Goal: Transaction & Acquisition: Purchase product/service

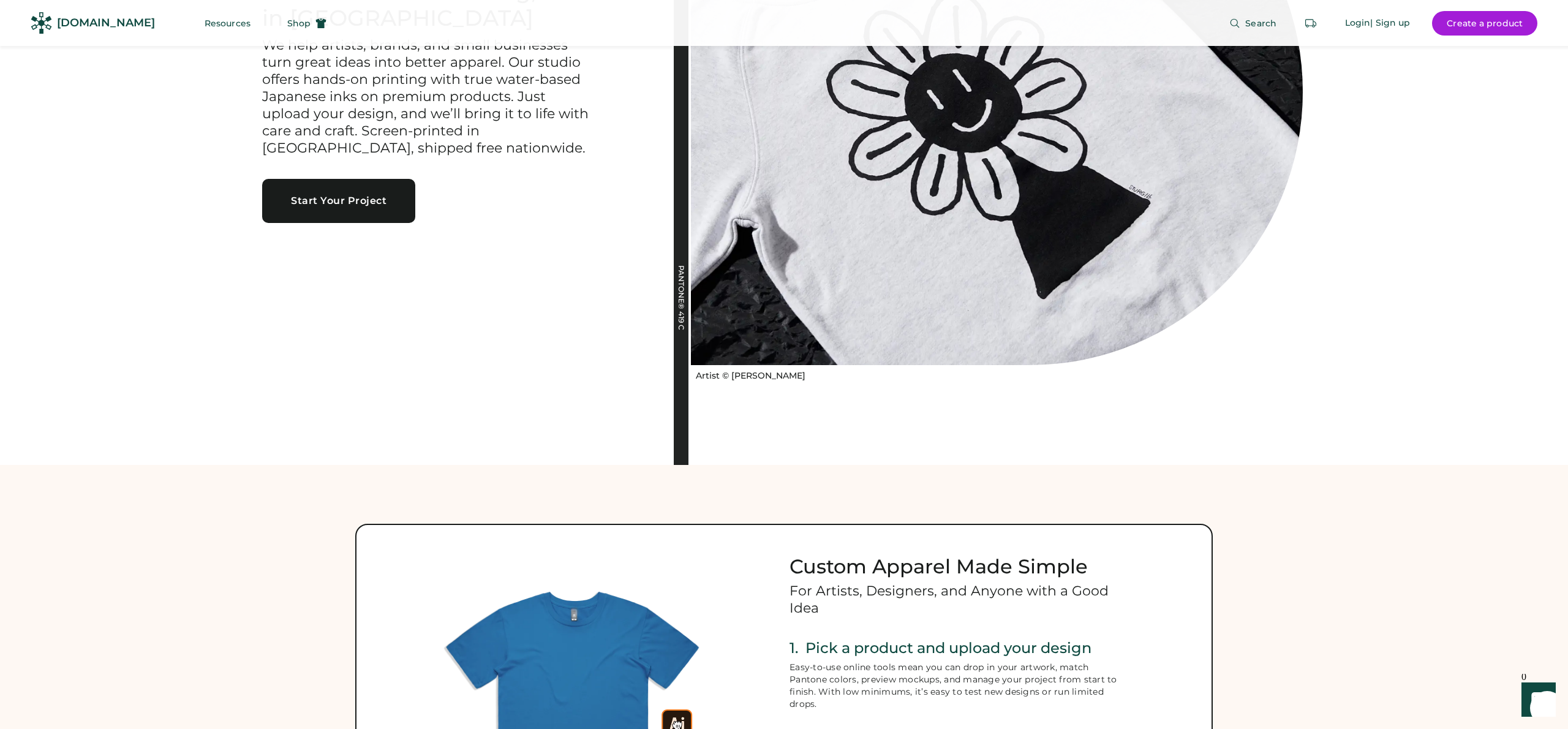
scroll to position [237, 0]
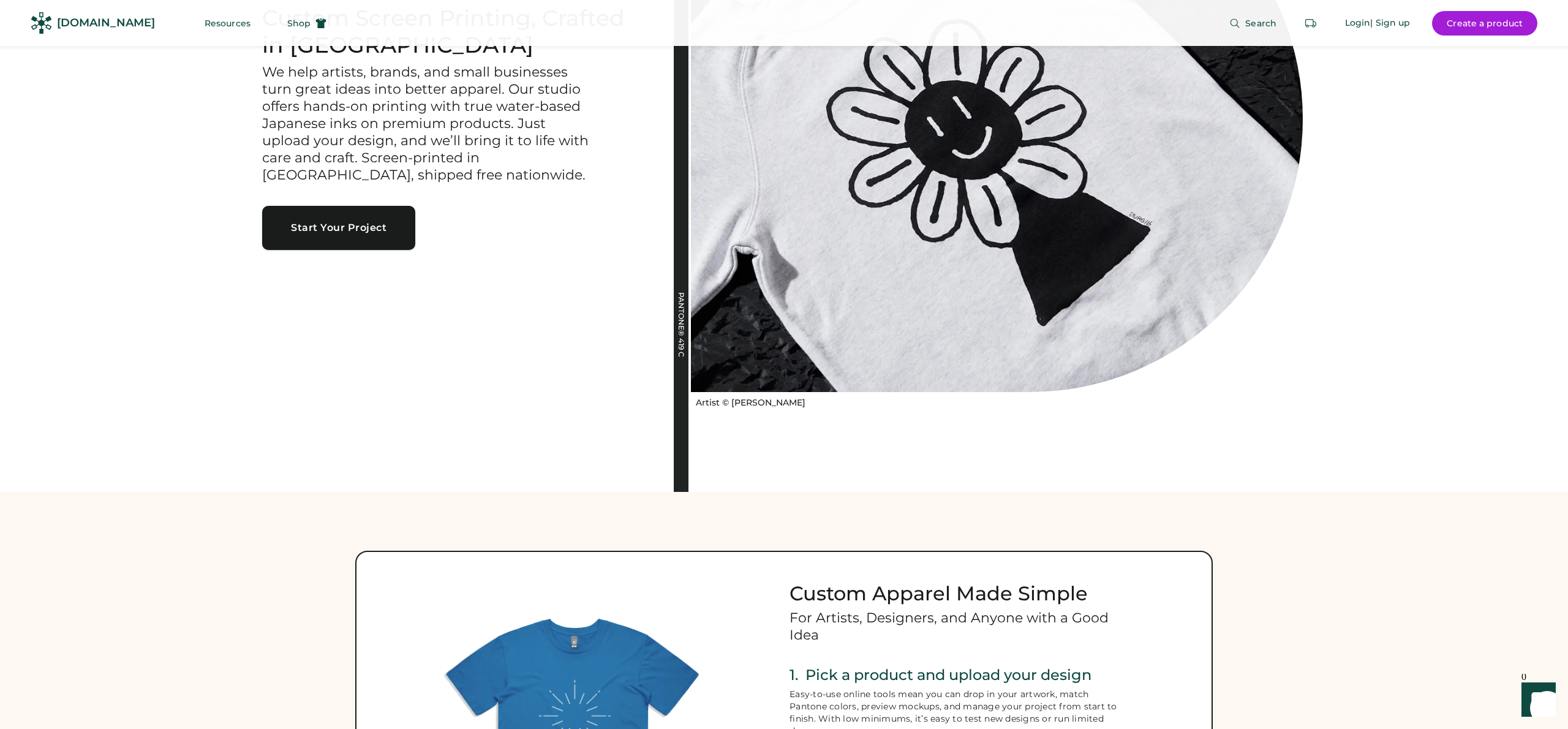
click at [384, 226] on button "Start Your Project" at bounding box center [339, 228] width 153 height 44
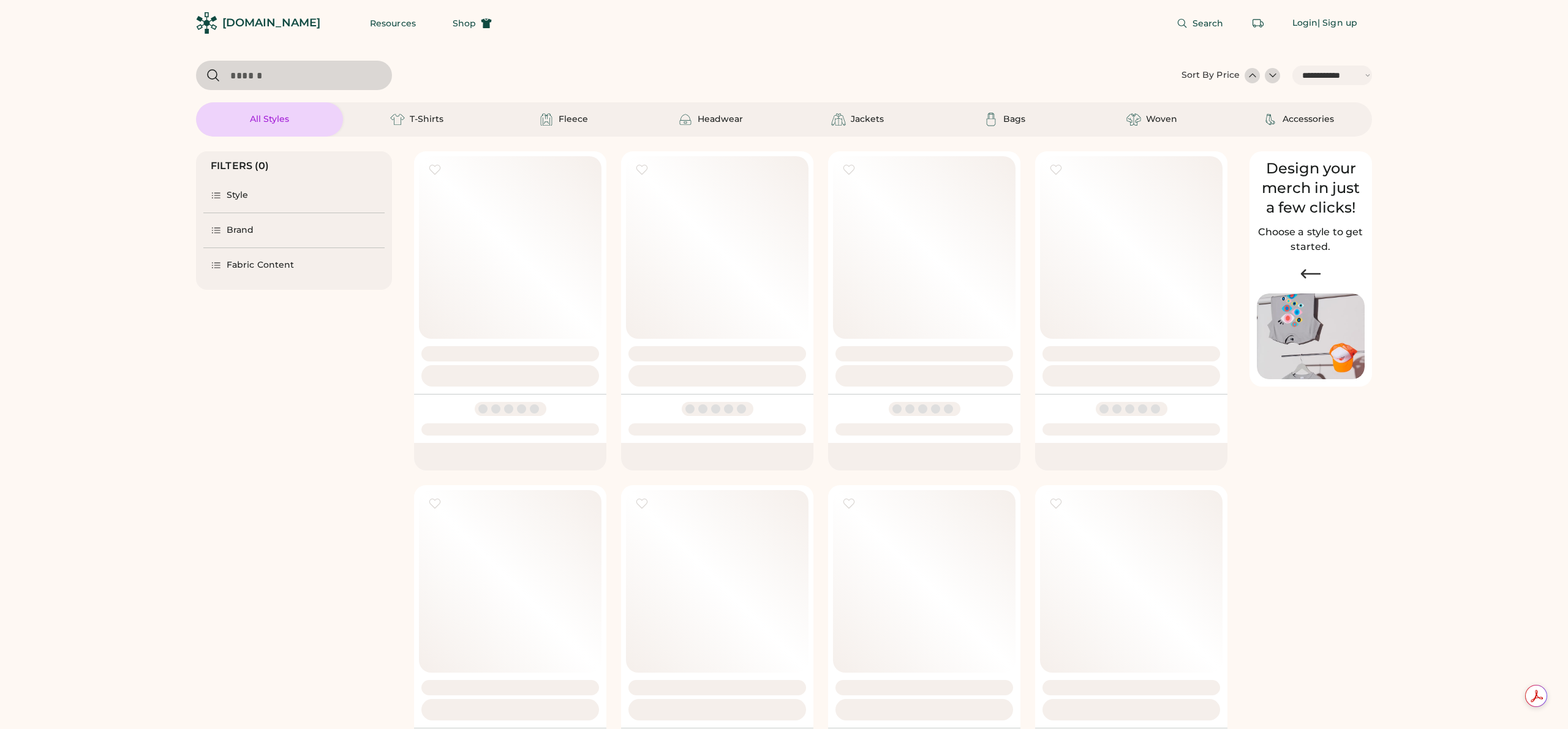
select select "*****"
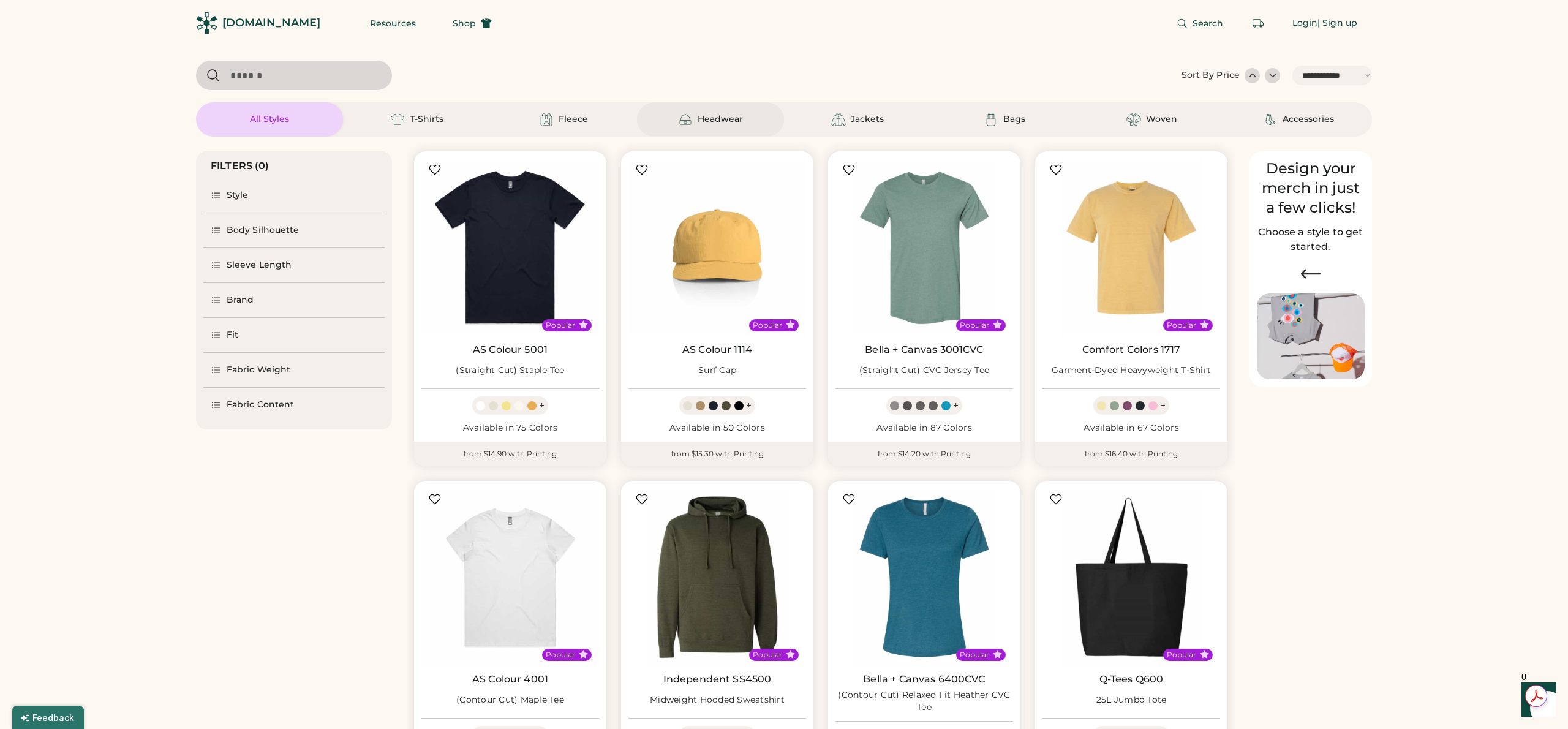
click at [722, 120] on div "Headwear" at bounding box center [720, 119] width 45 height 12
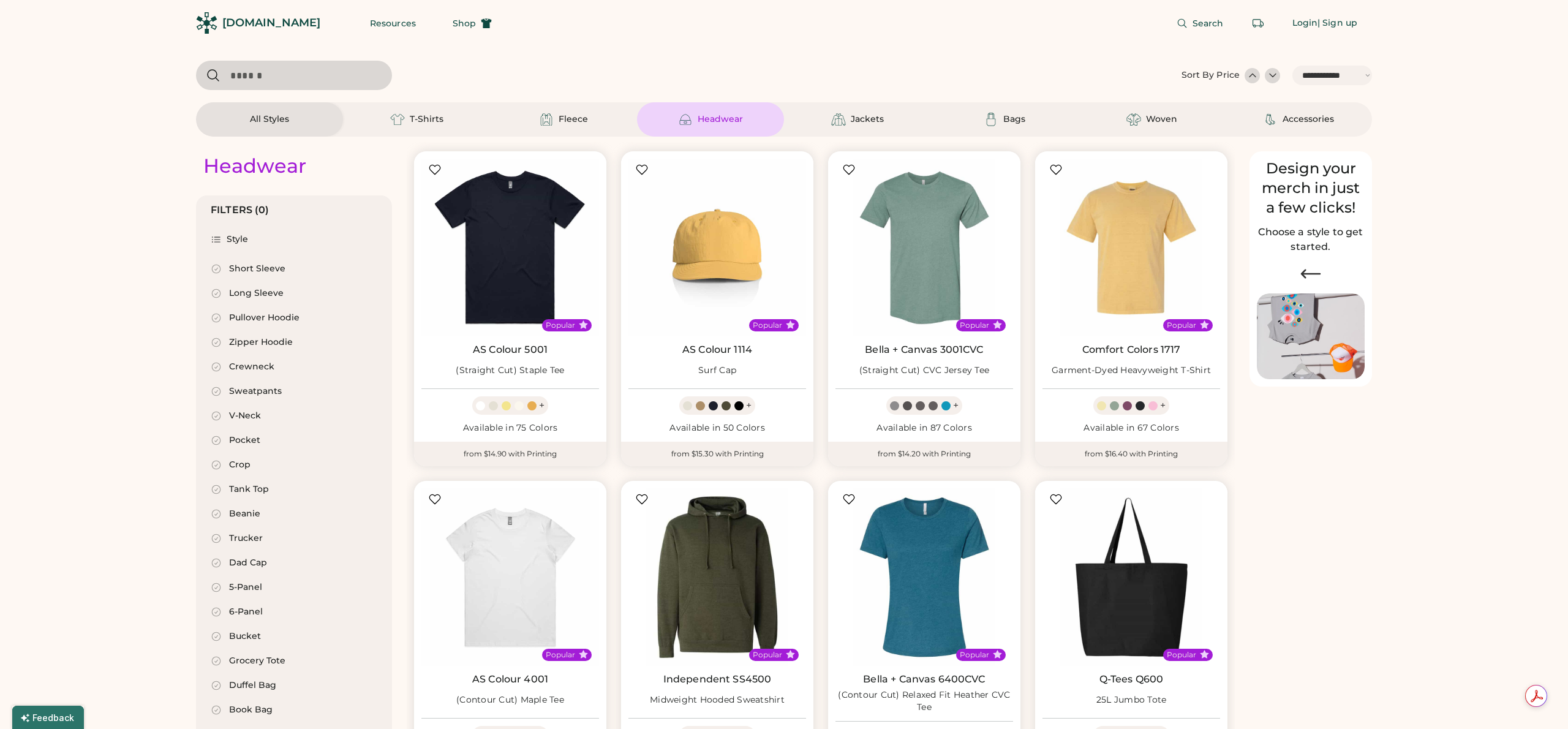
select select "*"
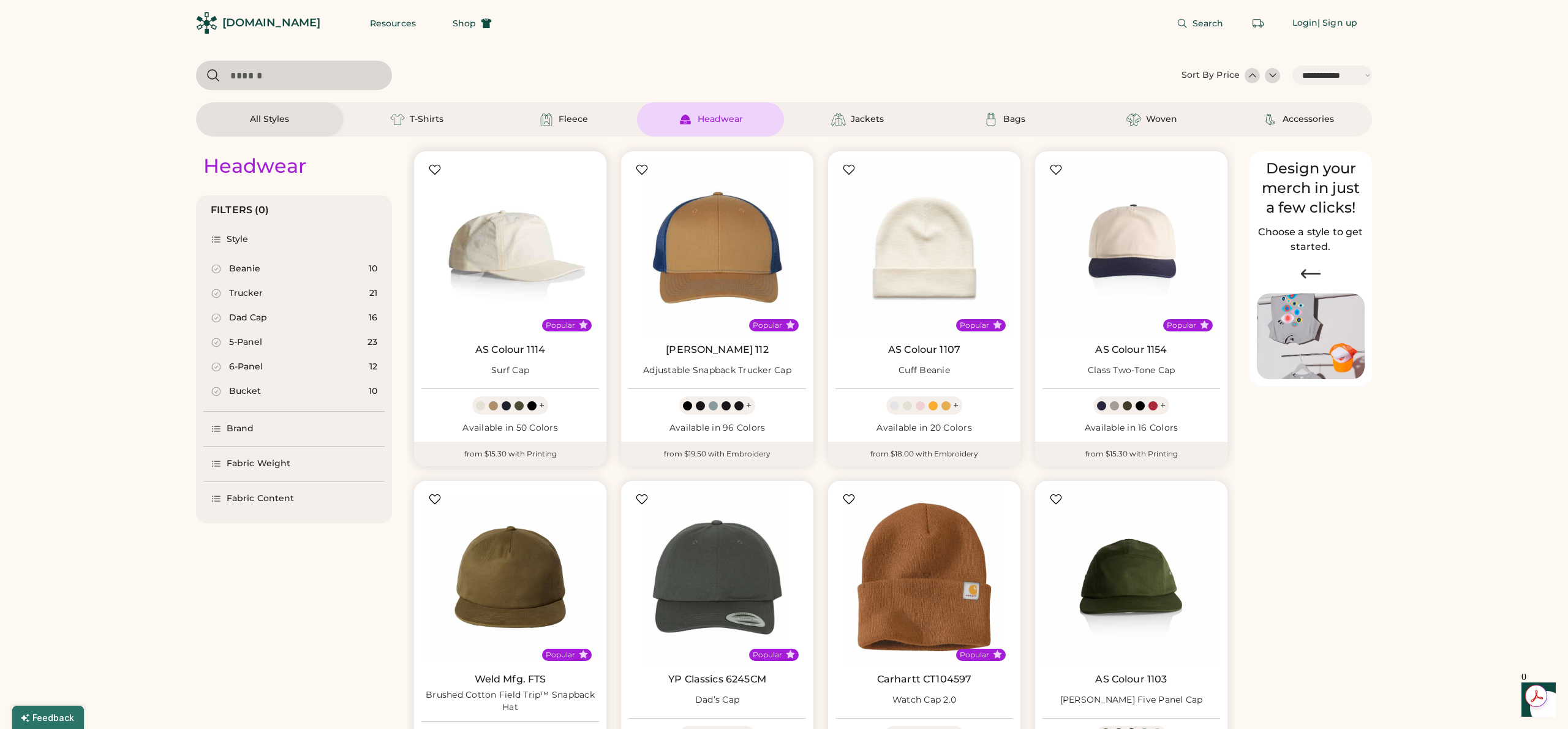
click at [509, 250] on img at bounding box center [510, 247] width 178 height 178
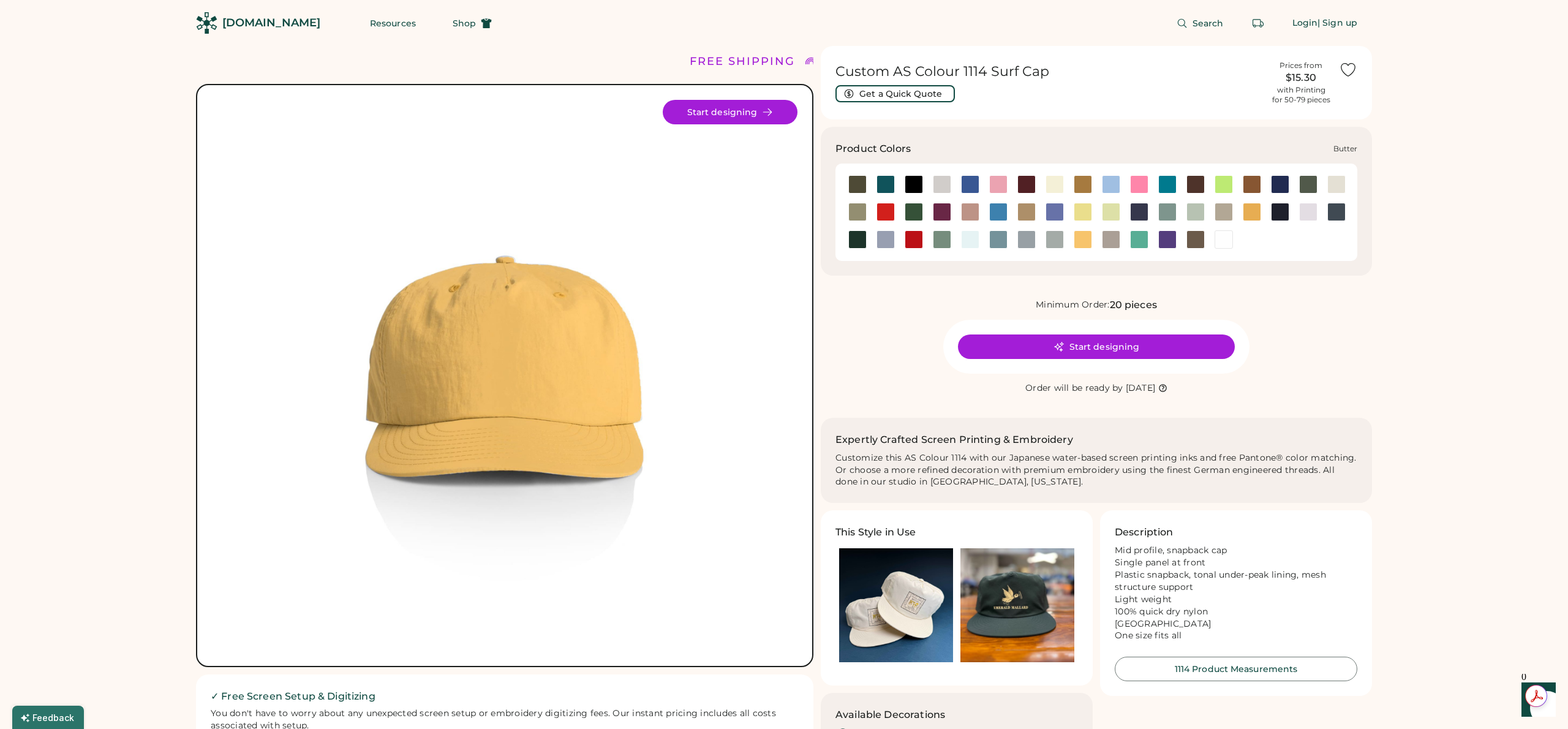
click at [1057, 183] on div at bounding box center [1055, 185] width 19 height 19
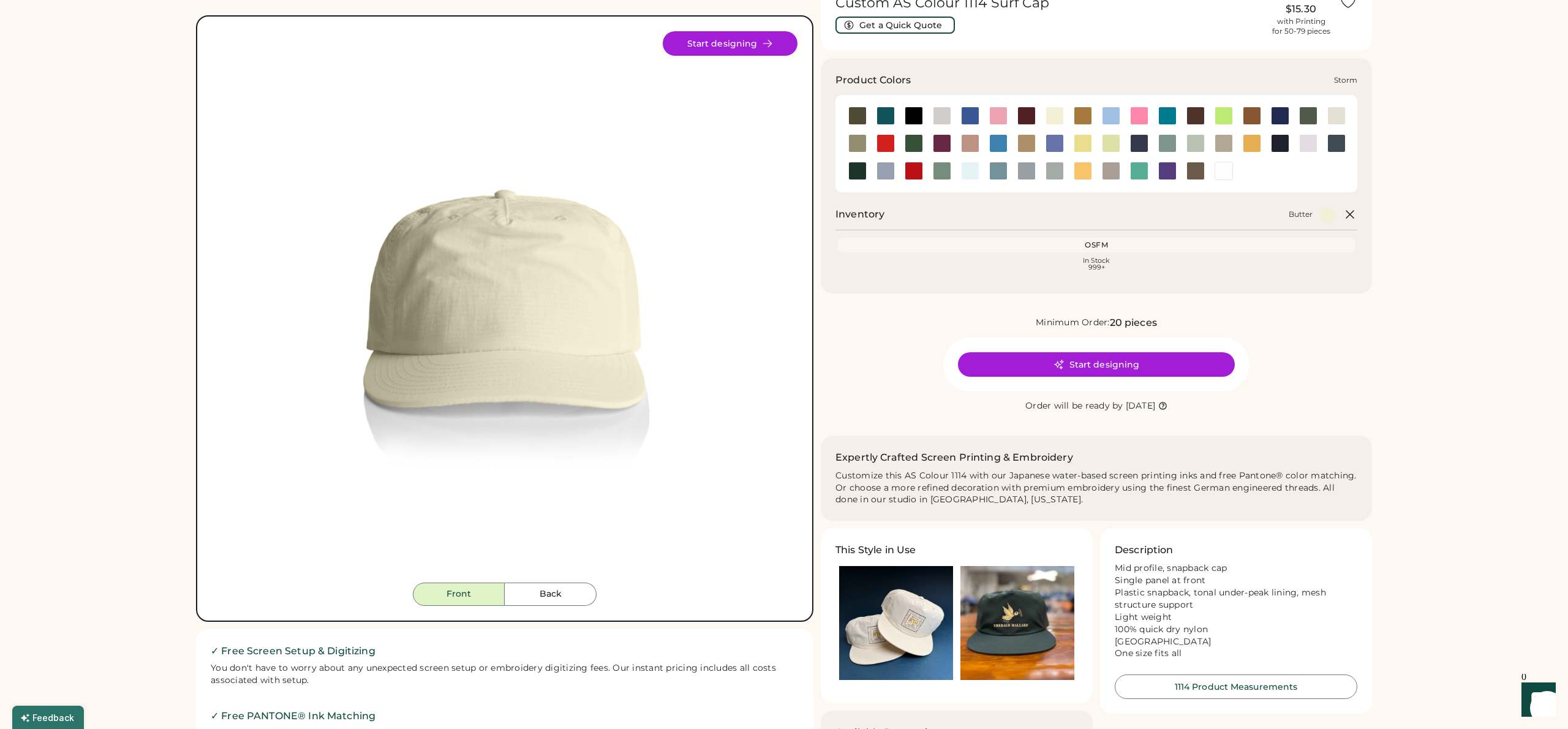
scroll to position [34, 0]
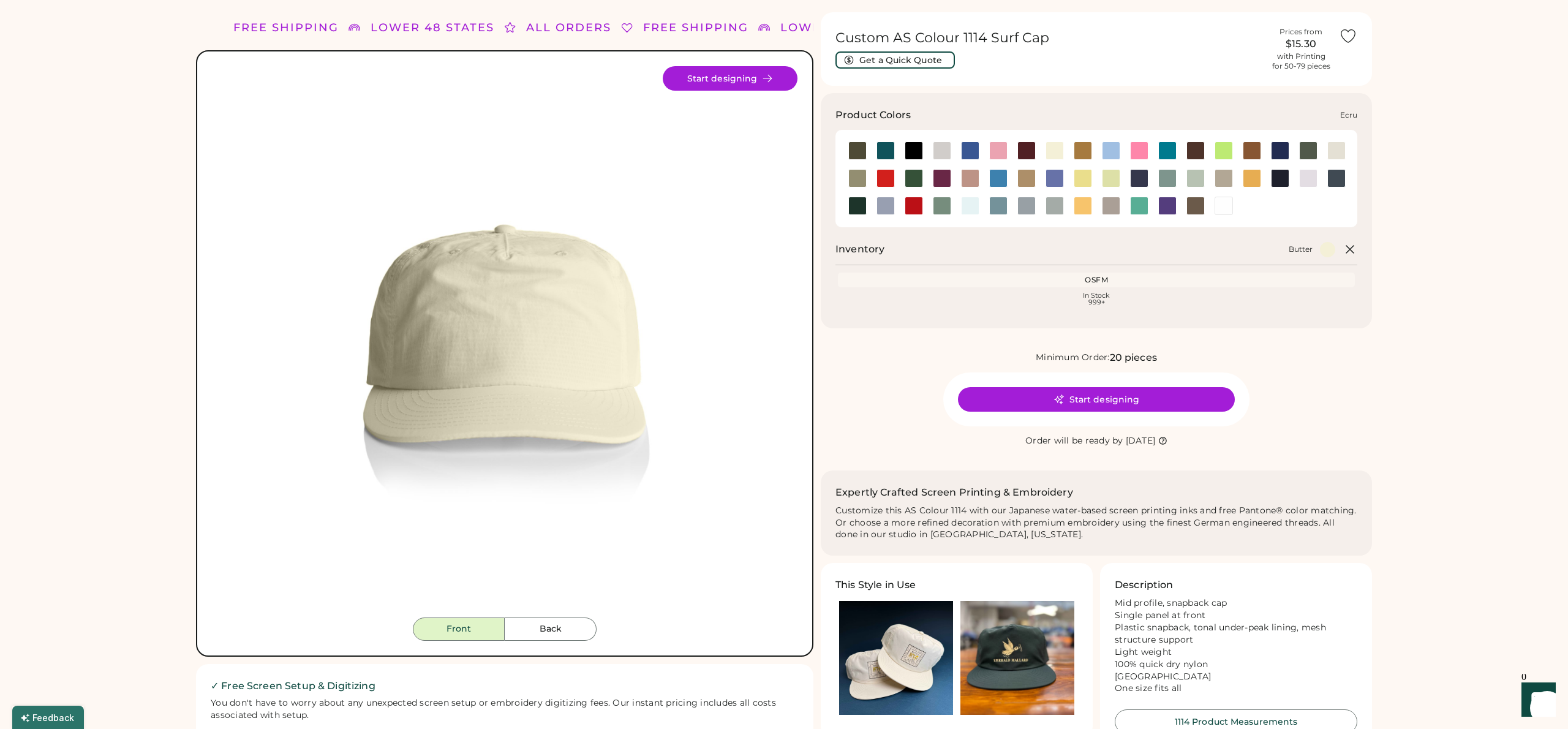
click at [1337, 150] on div at bounding box center [1337, 151] width 19 height 19
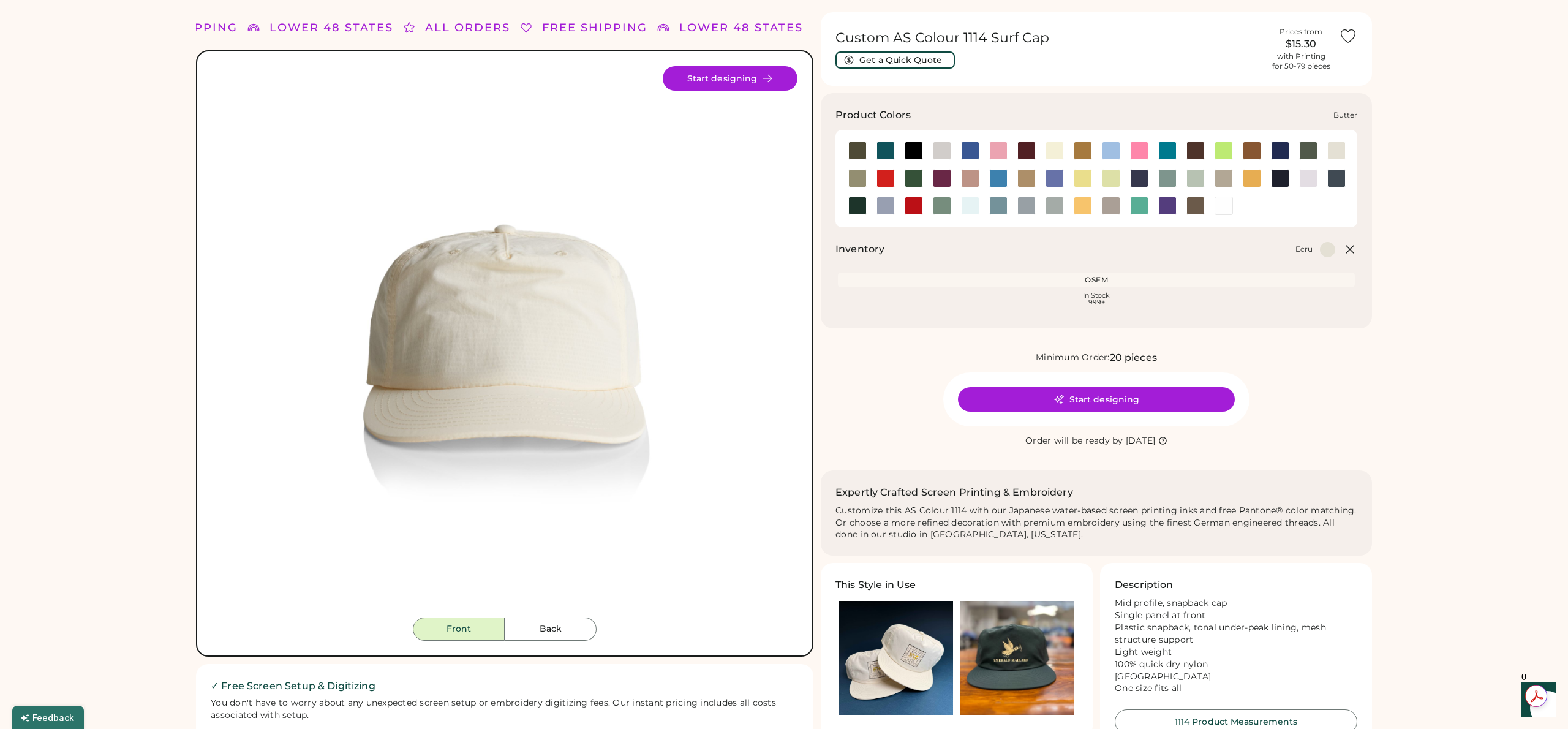
click at [1052, 153] on div at bounding box center [1055, 151] width 19 height 19
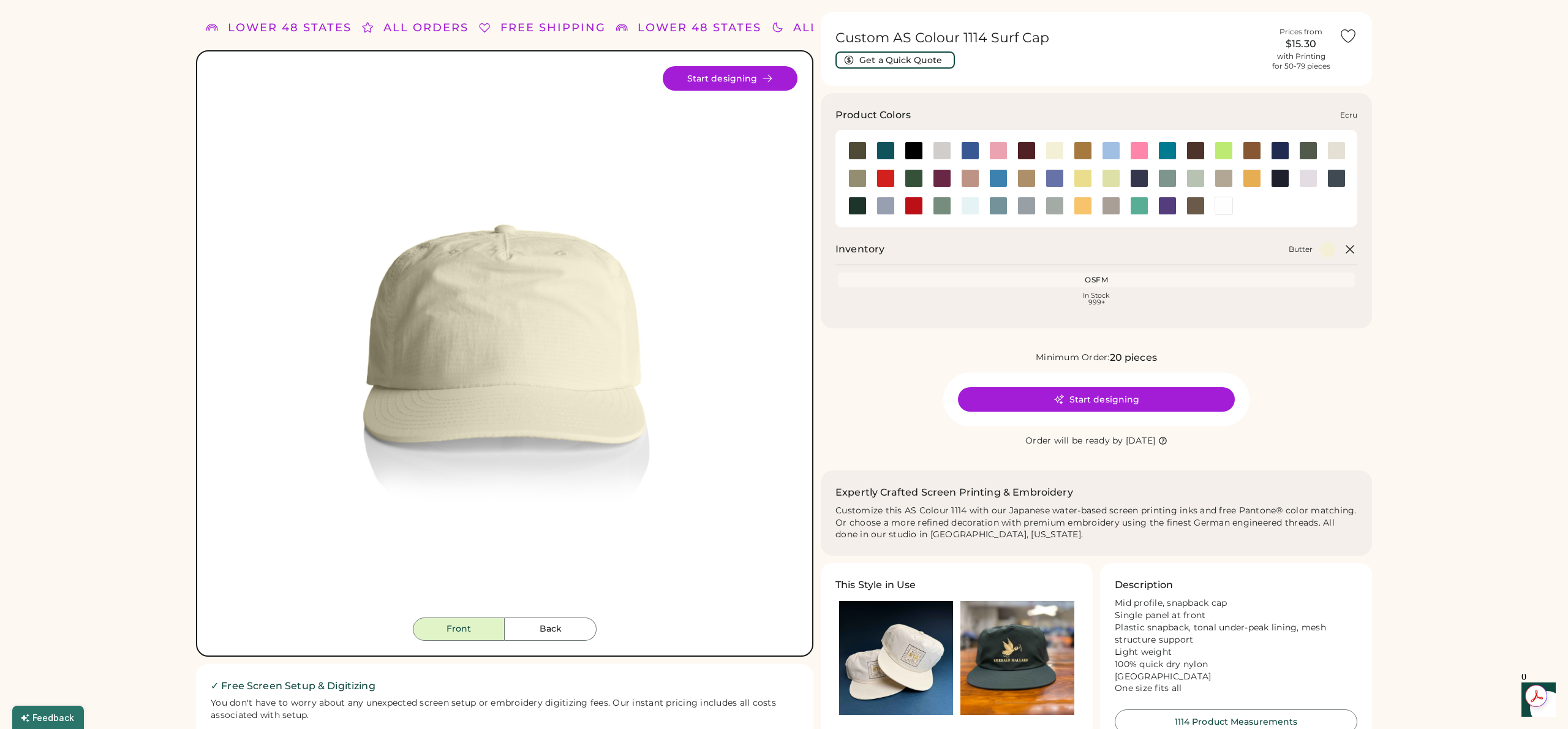
click at [1331, 155] on div at bounding box center [1337, 151] width 19 height 19
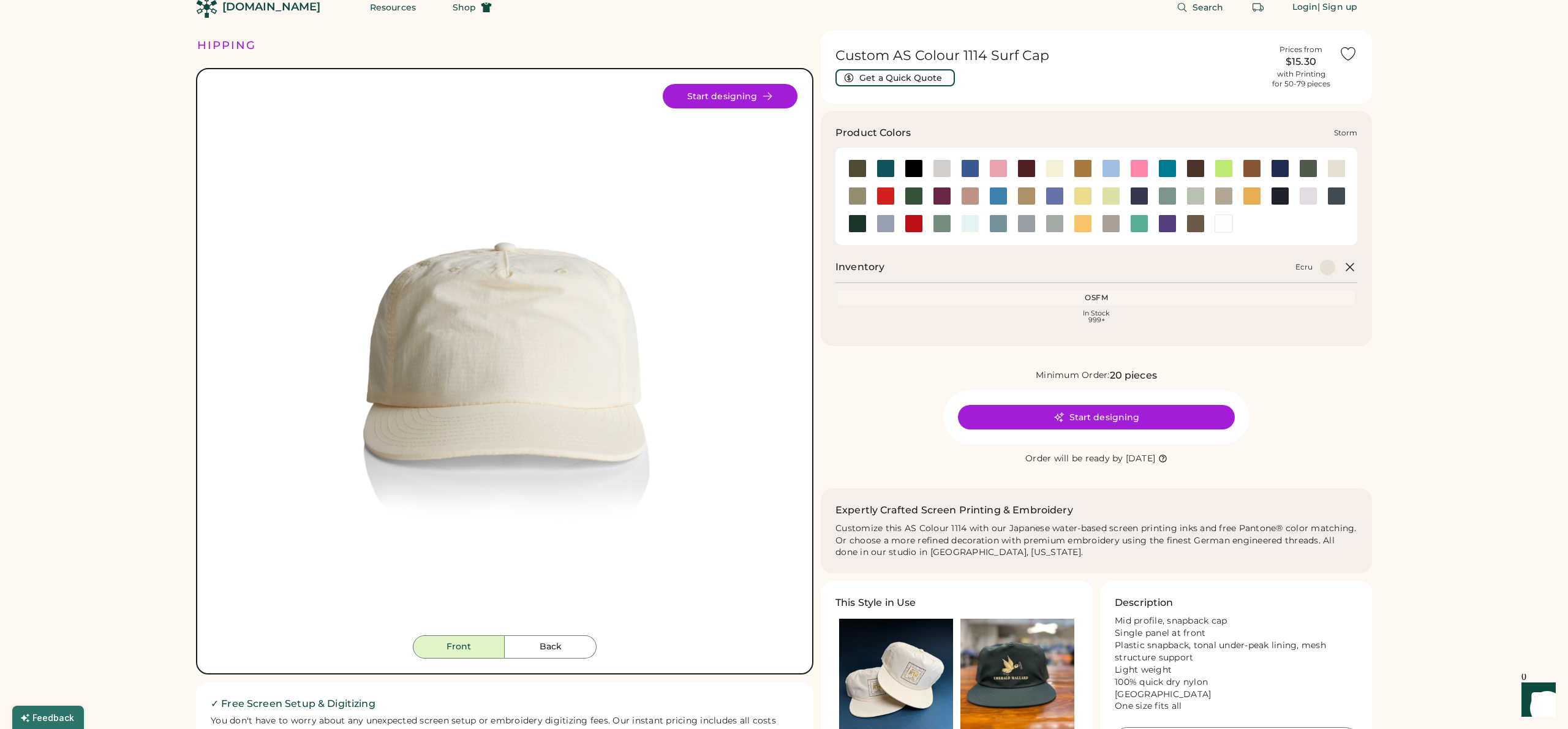
scroll to position [1, 0]
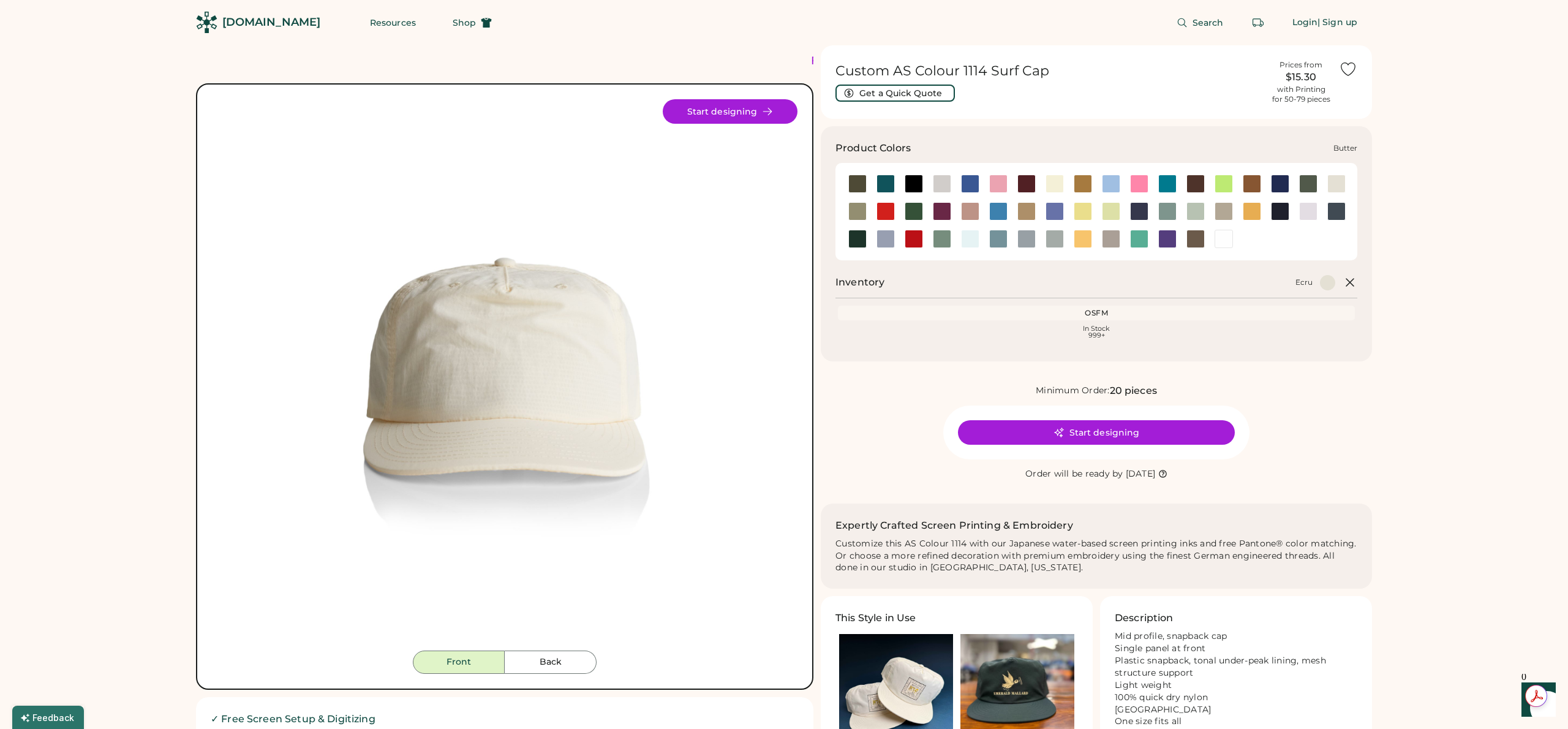
click at [1056, 186] on div at bounding box center [1055, 184] width 19 height 19
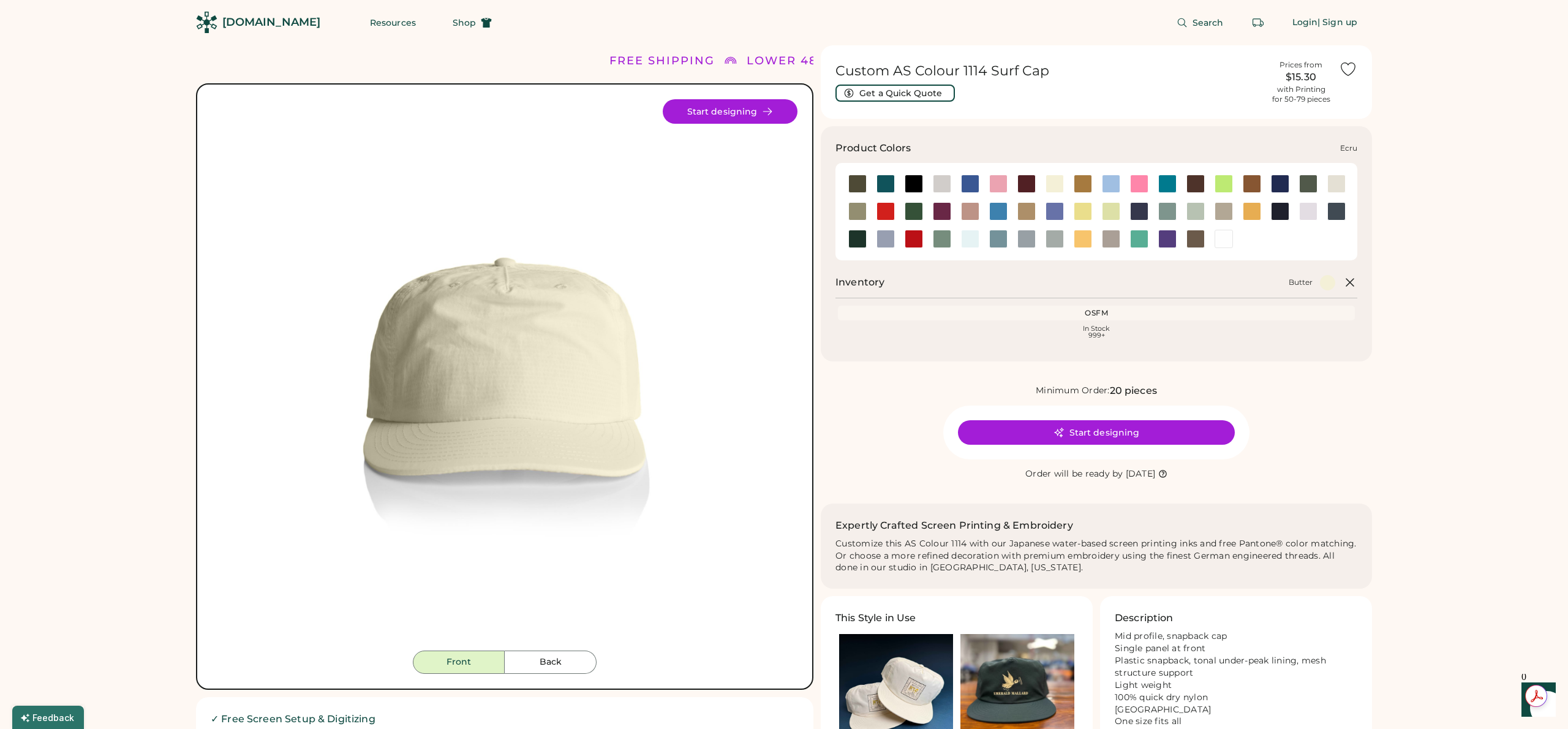
click at [1336, 189] on div at bounding box center [1337, 184] width 19 height 19
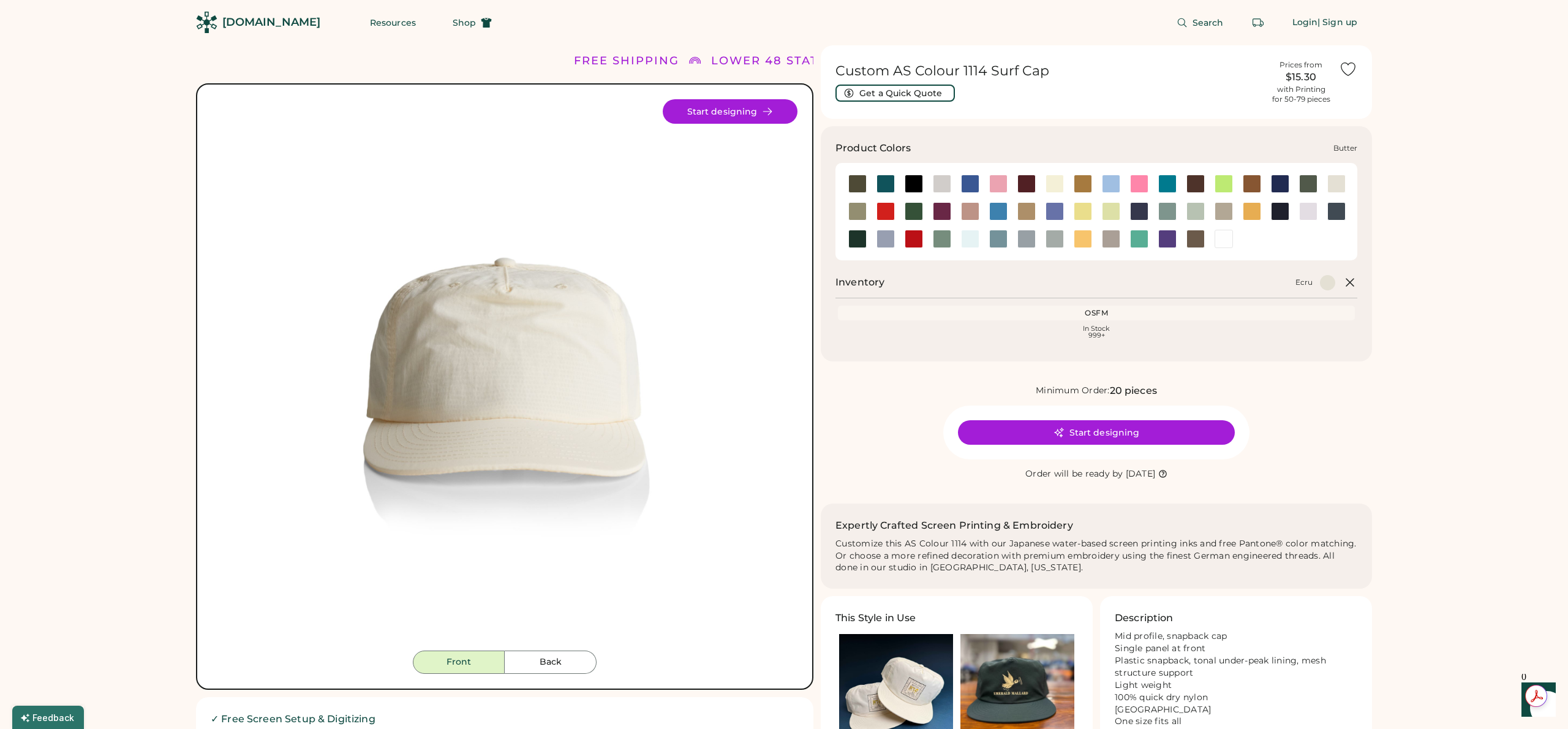
click at [1058, 187] on div at bounding box center [1055, 184] width 19 height 19
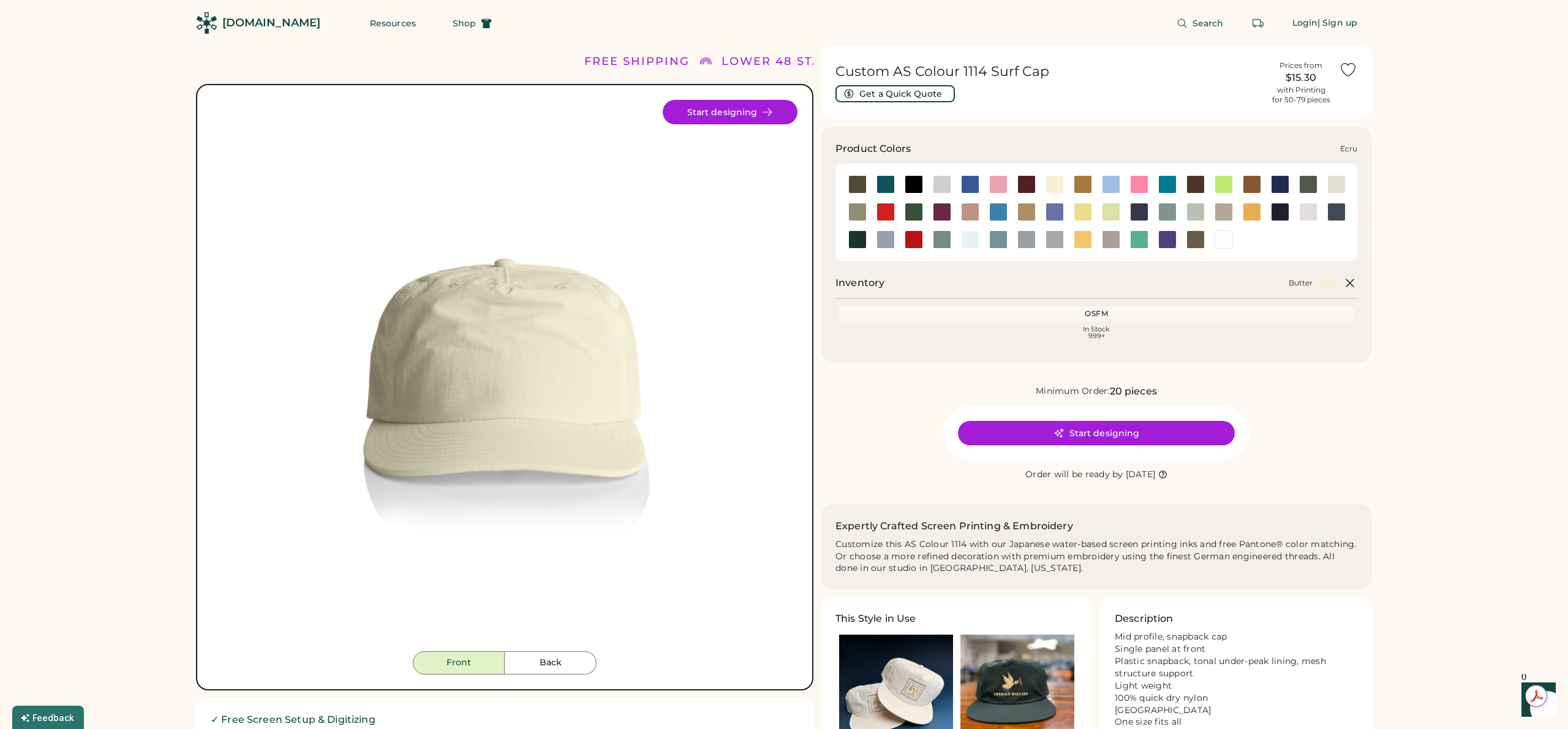
click at [1340, 180] on div at bounding box center [1337, 185] width 19 height 19
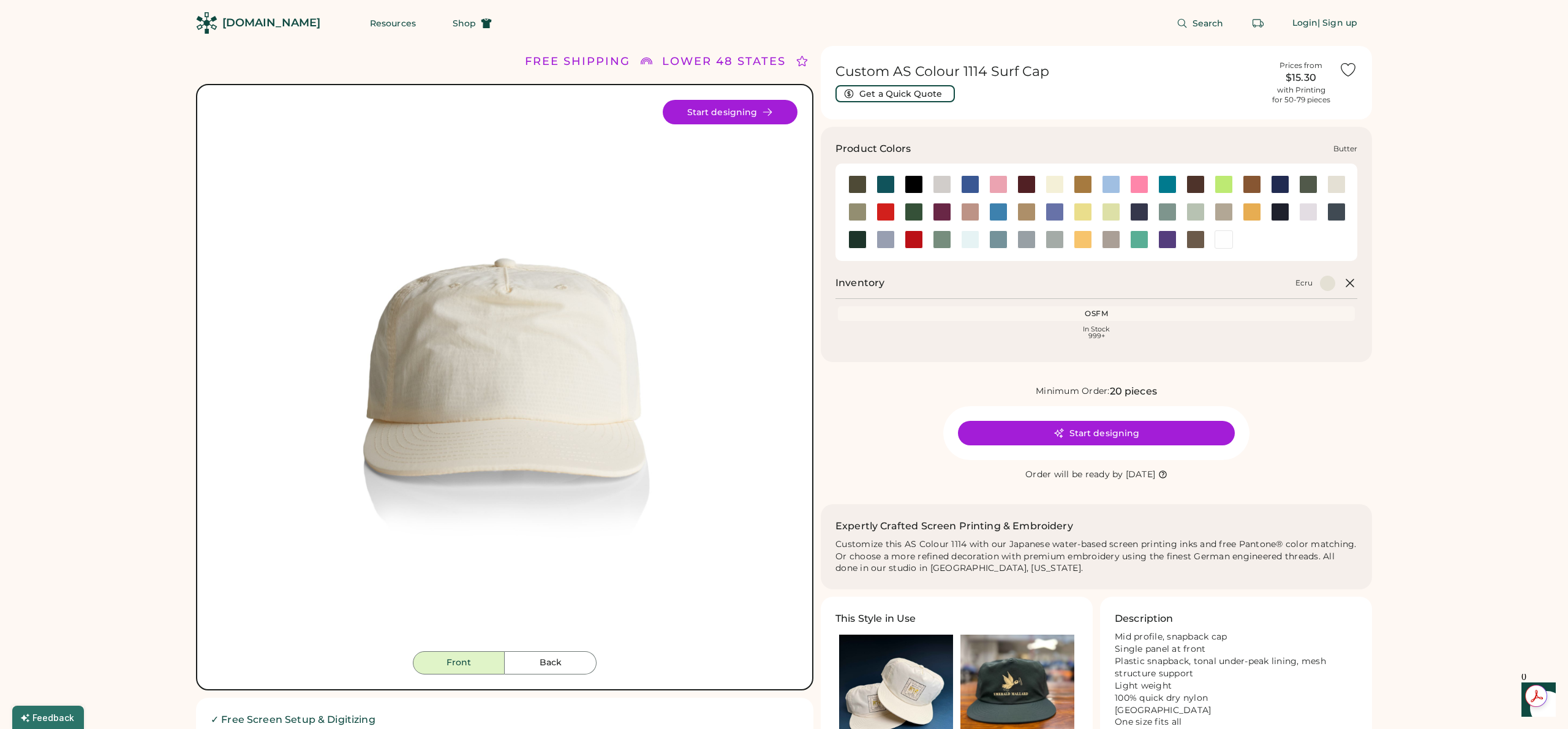
click at [1051, 185] on div at bounding box center [1055, 185] width 19 height 19
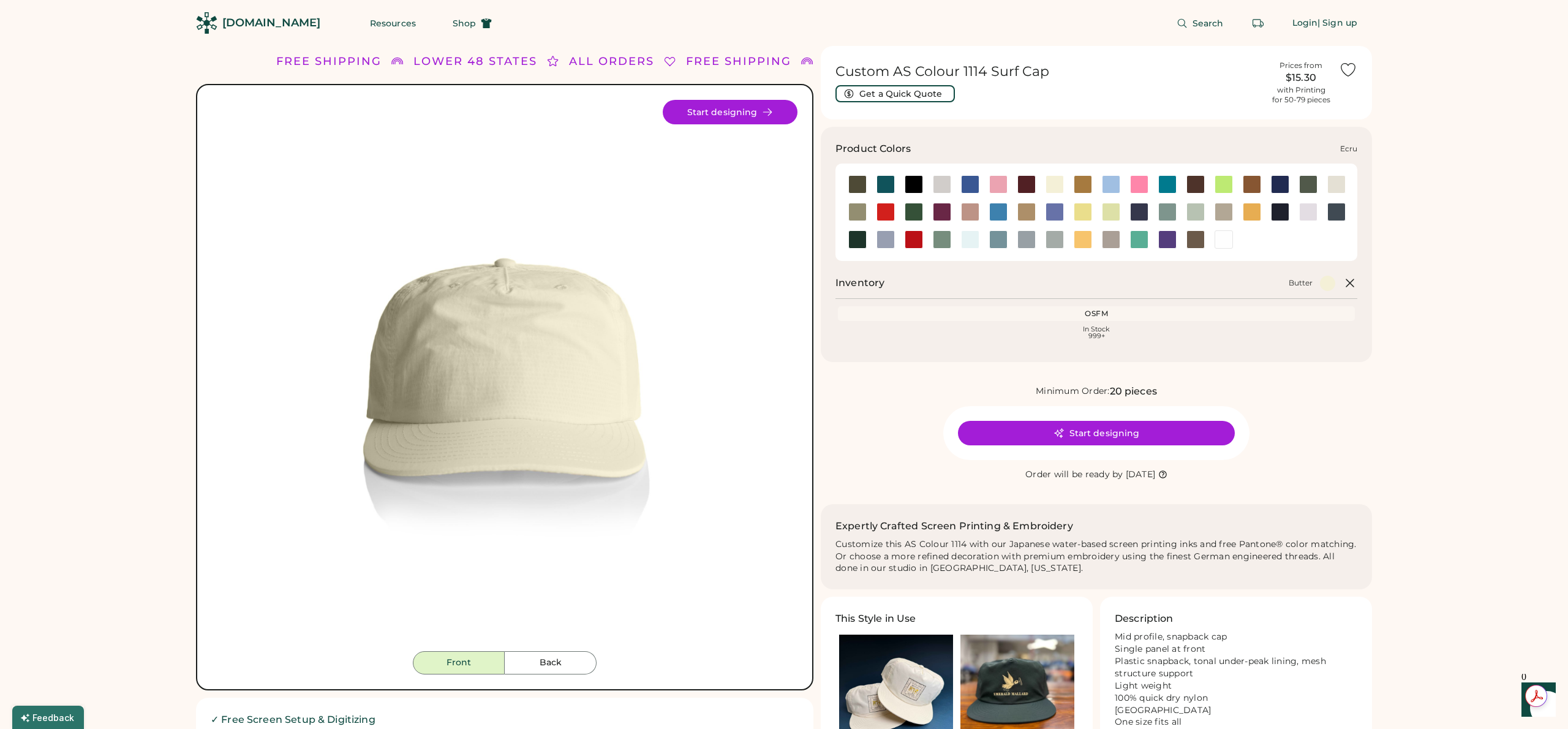
click at [1333, 189] on div at bounding box center [1337, 185] width 19 height 19
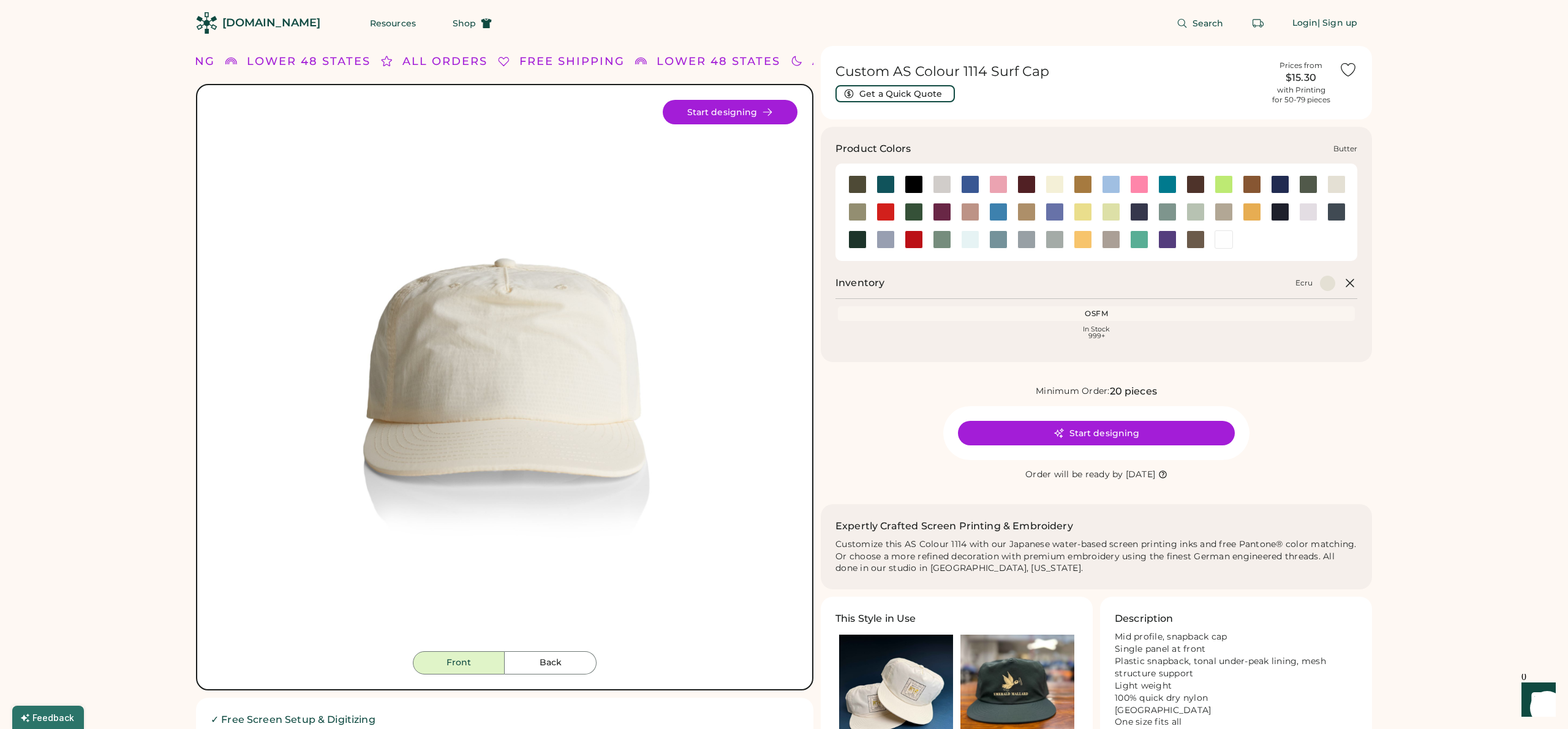
click at [1052, 189] on div at bounding box center [1055, 185] width 19 height 19
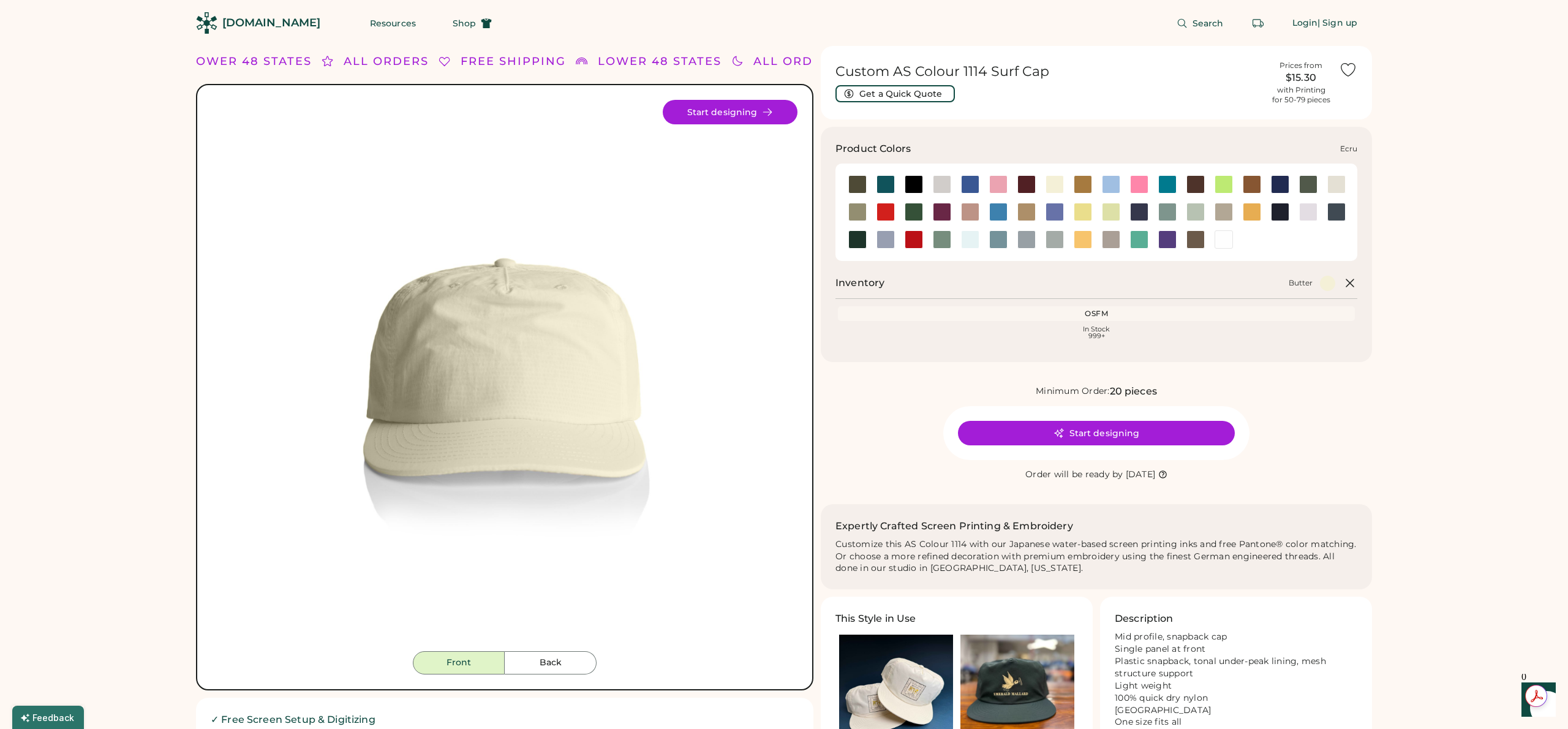
click at [1331, 187] on div at bounding box center [1337, 185] width 19 height 19
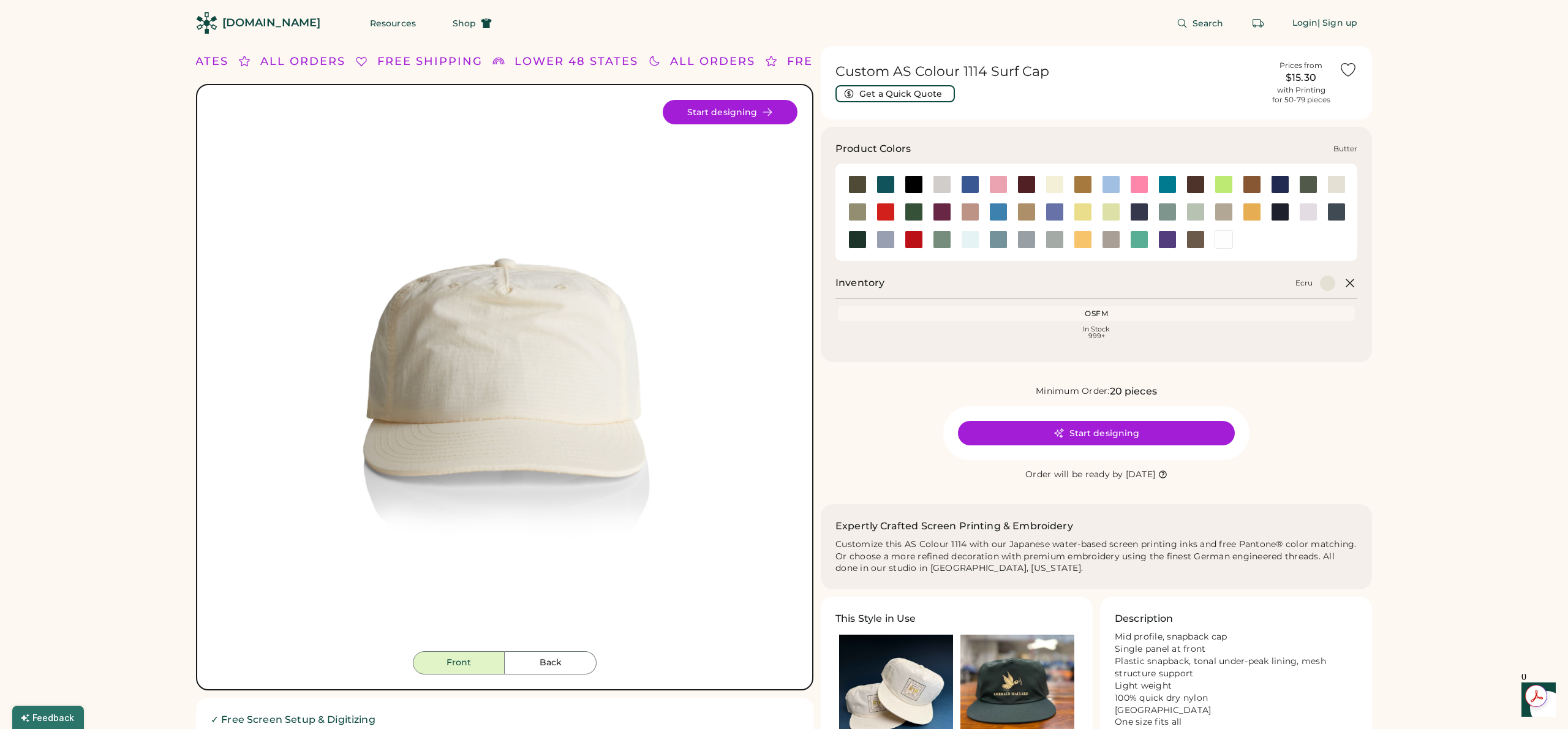
click at [1054, 191] on div at bounding box center [1055, 185] width 19 height 19
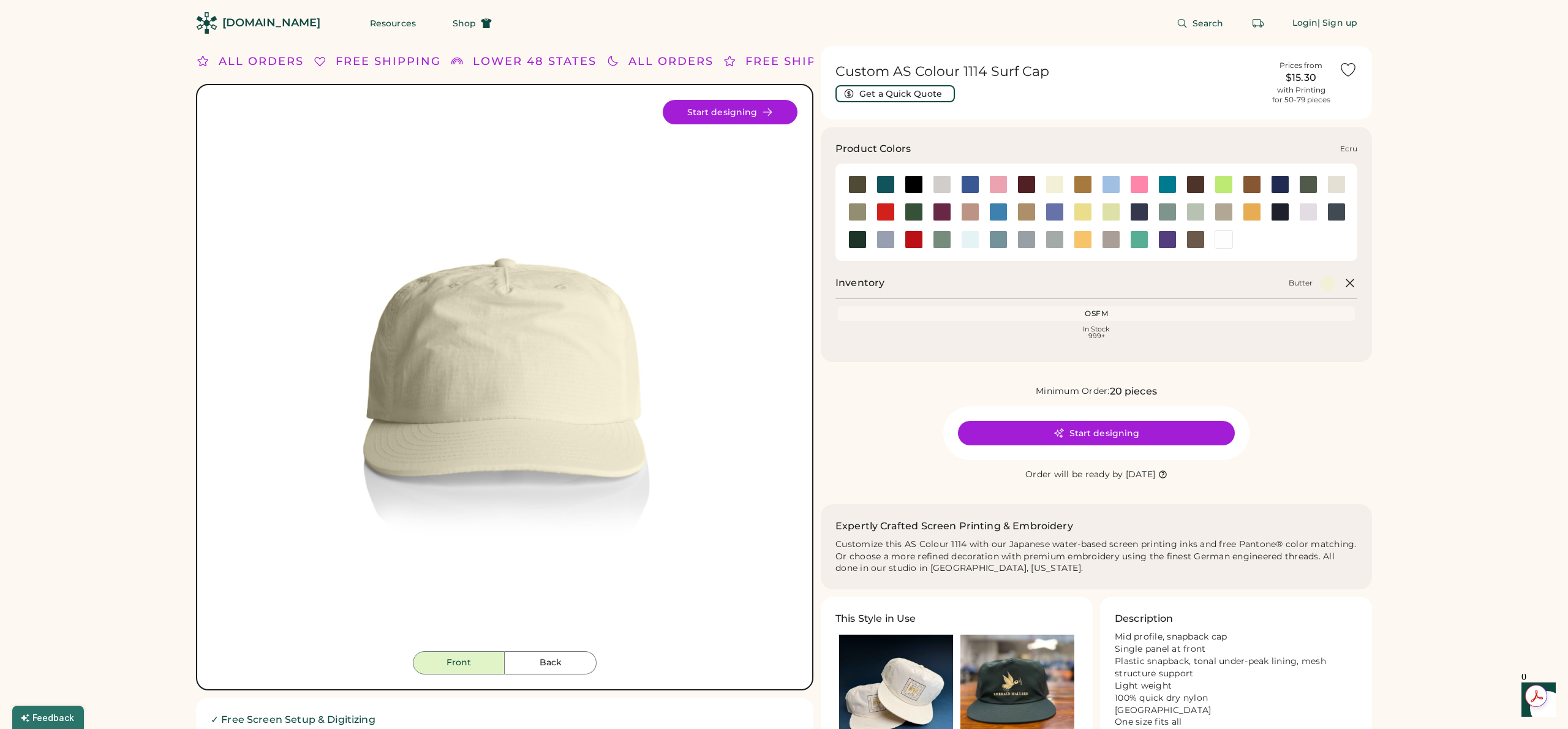
click at [1330, 182] on div at bounding box center [1337, 185] width 19 height 19
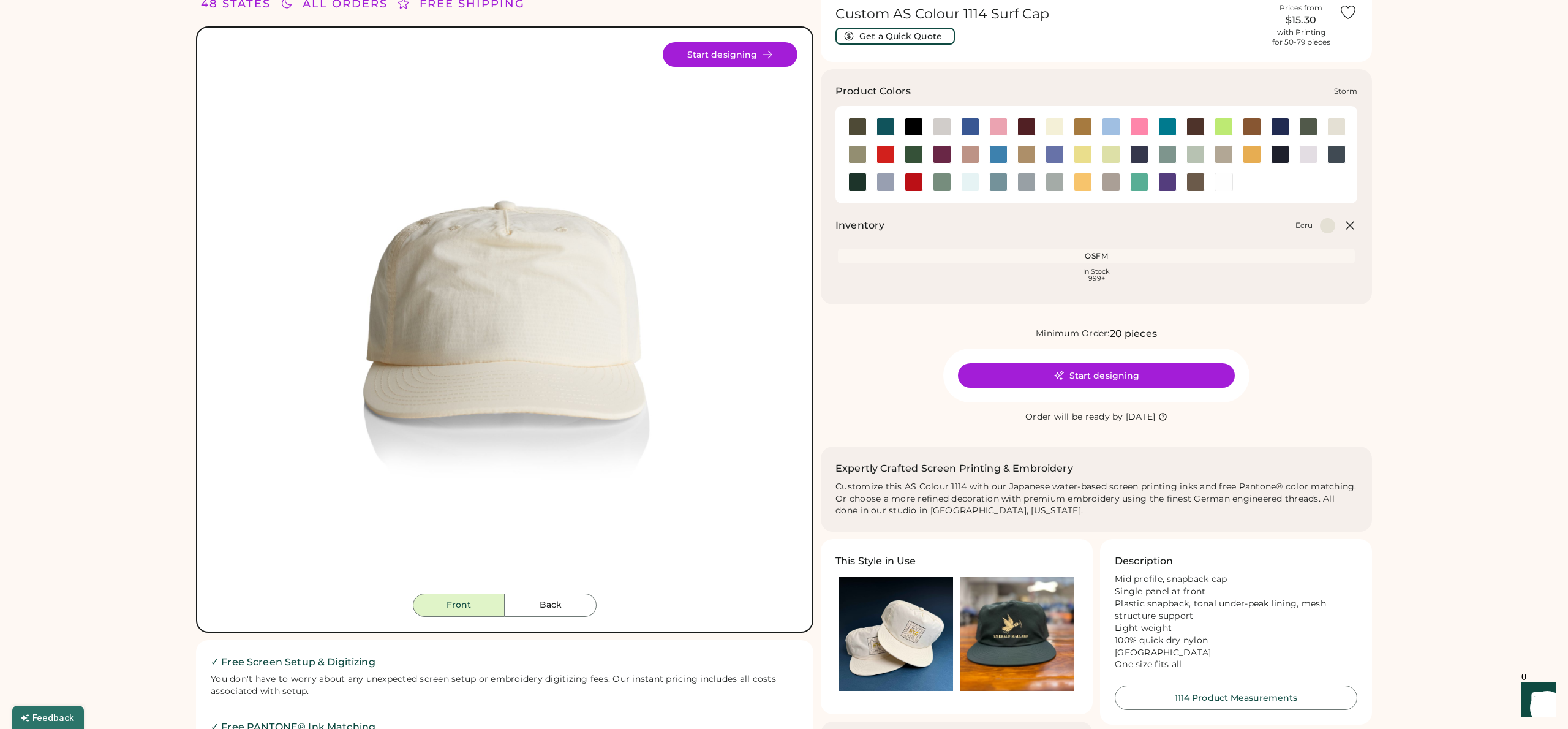
scroll to position [46, 0]
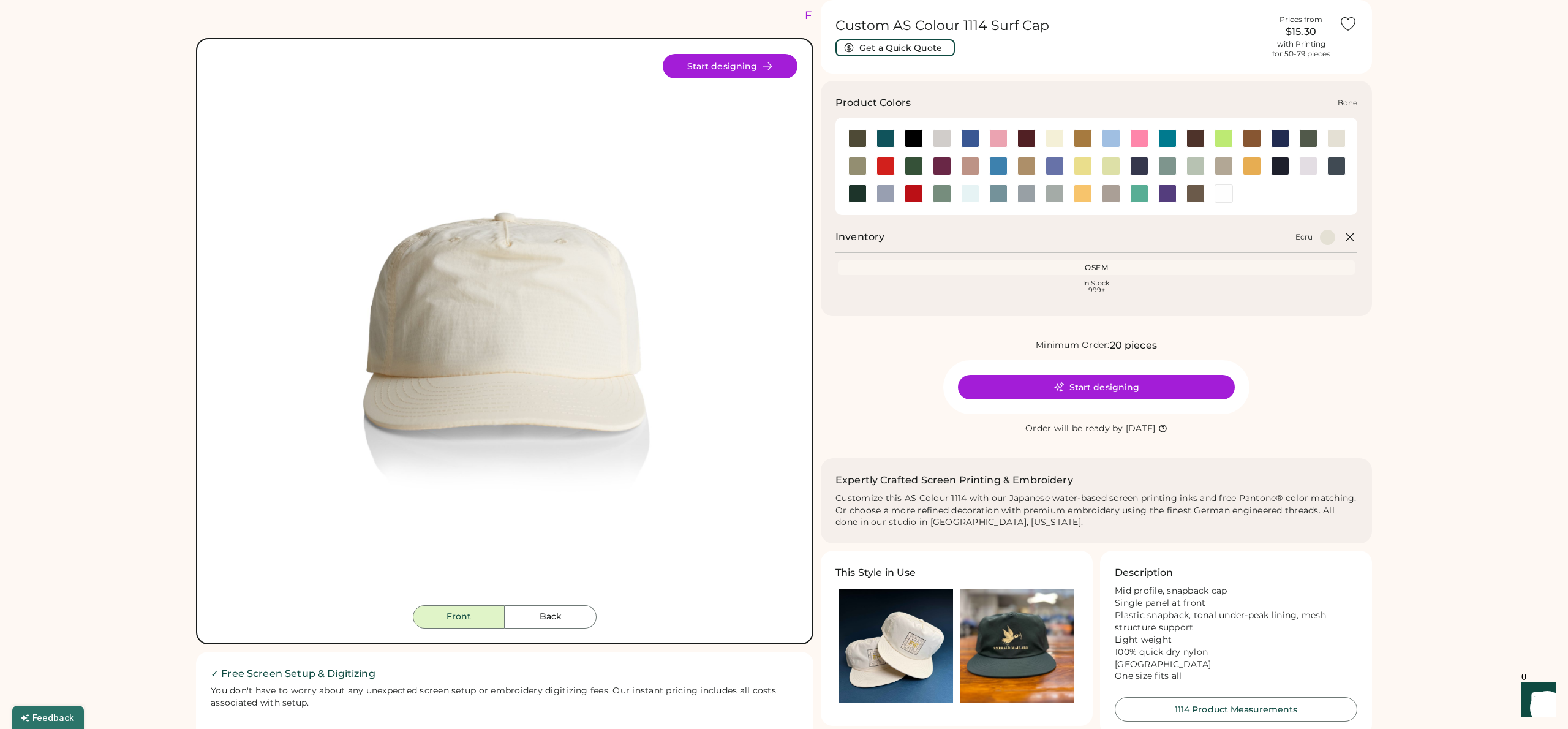
click at [937, 138] on div at bounding box center [942, 139] width 19 height 19
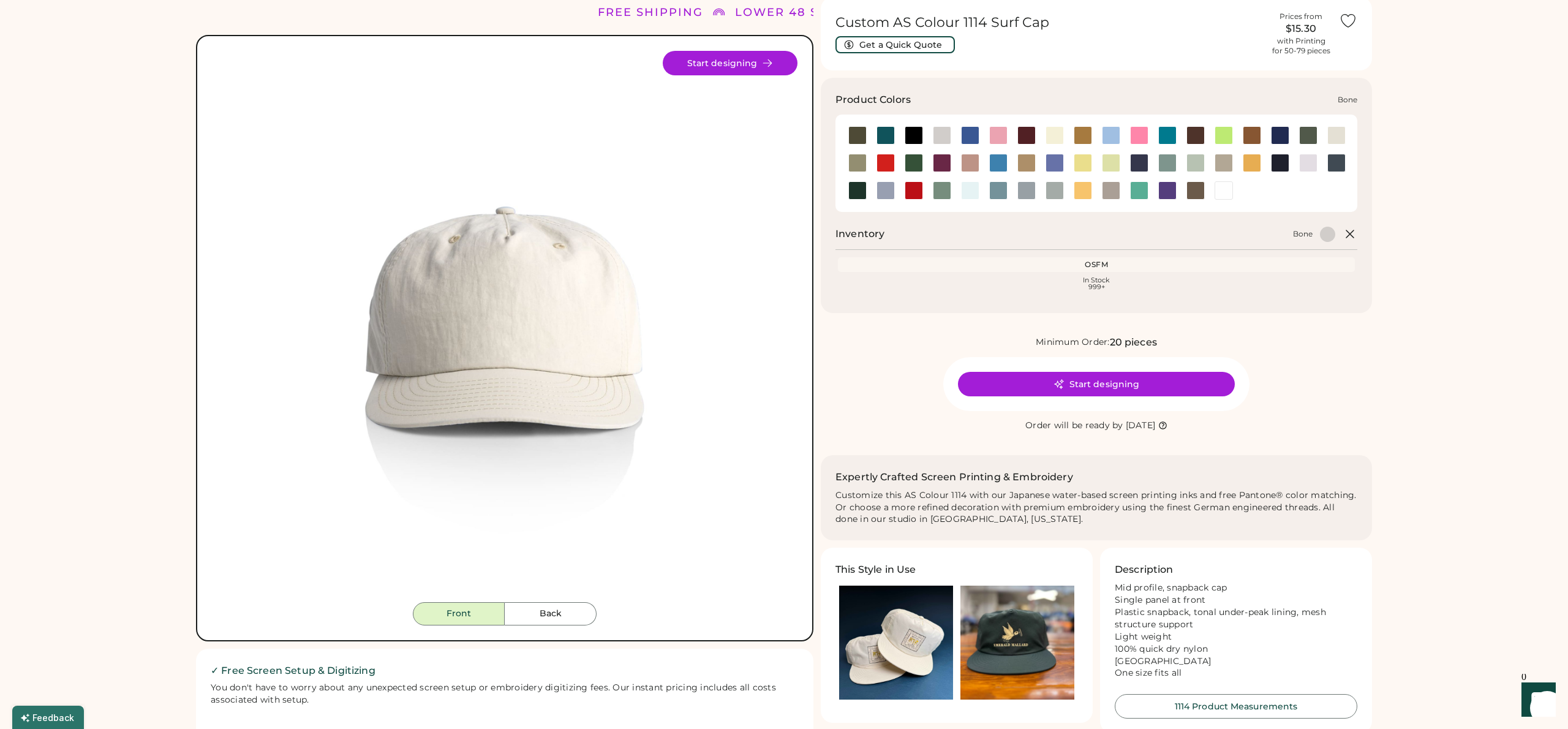
scroll to position [49, 0]
click at [939, 135] on div at bounding box center [942, 135] width 19 height 19
click at [1058, 193] on div at bounding box center [1055, 190] width 19 height 19
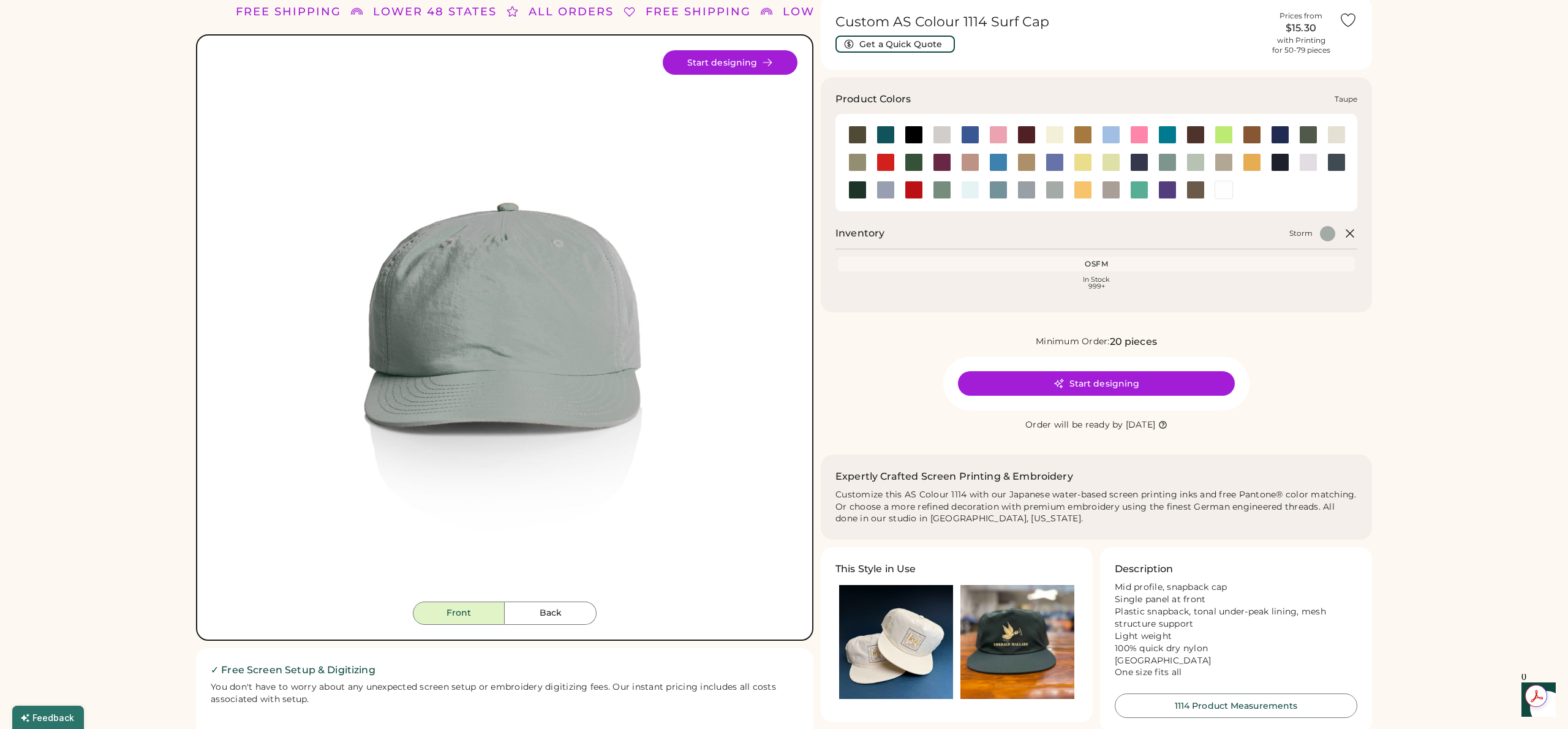
click at [1110, 193] on div at bounding box center [1111, 190] width 19 height 19
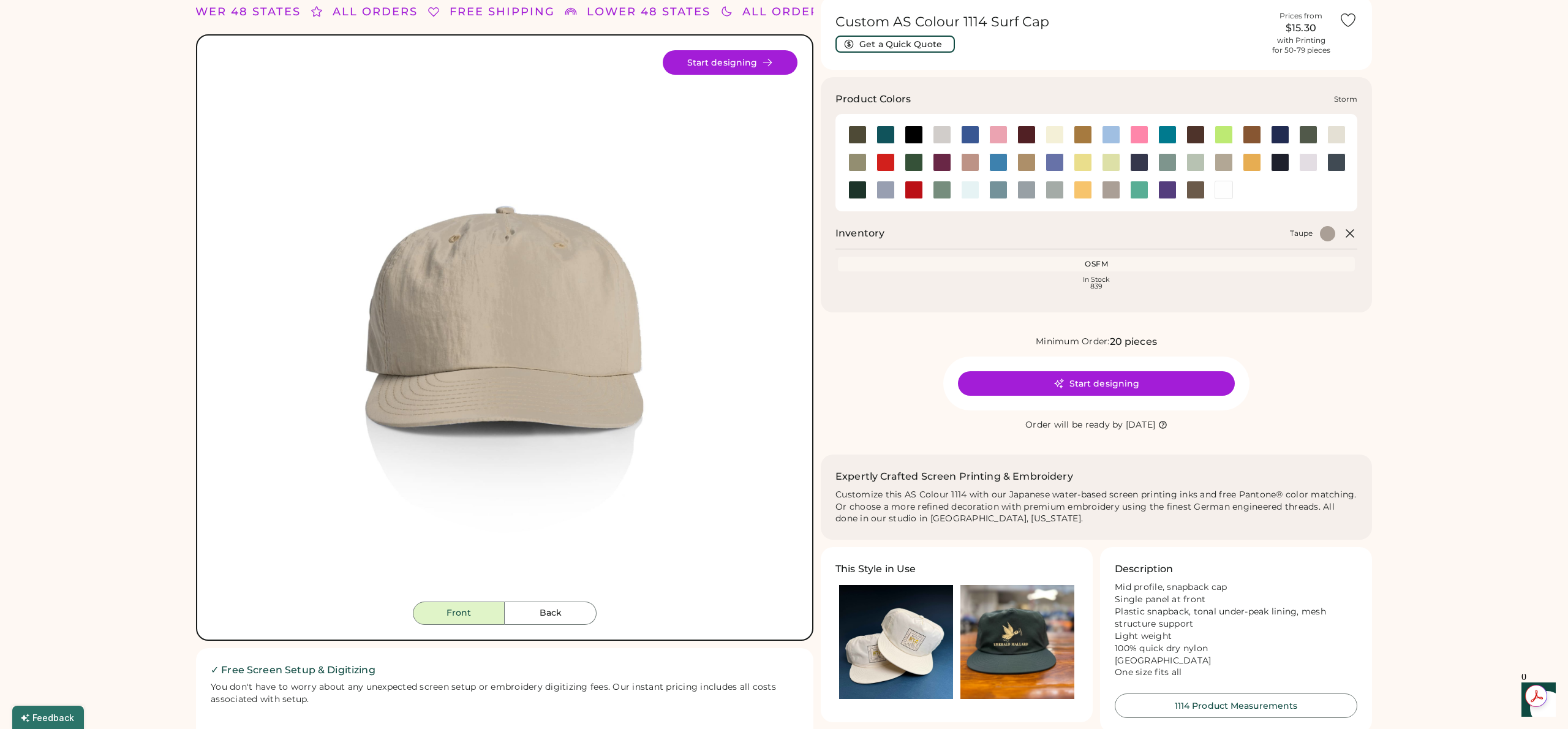
click at [1054, 193] on div at bounding box center [1055, 190] width 19 height 19
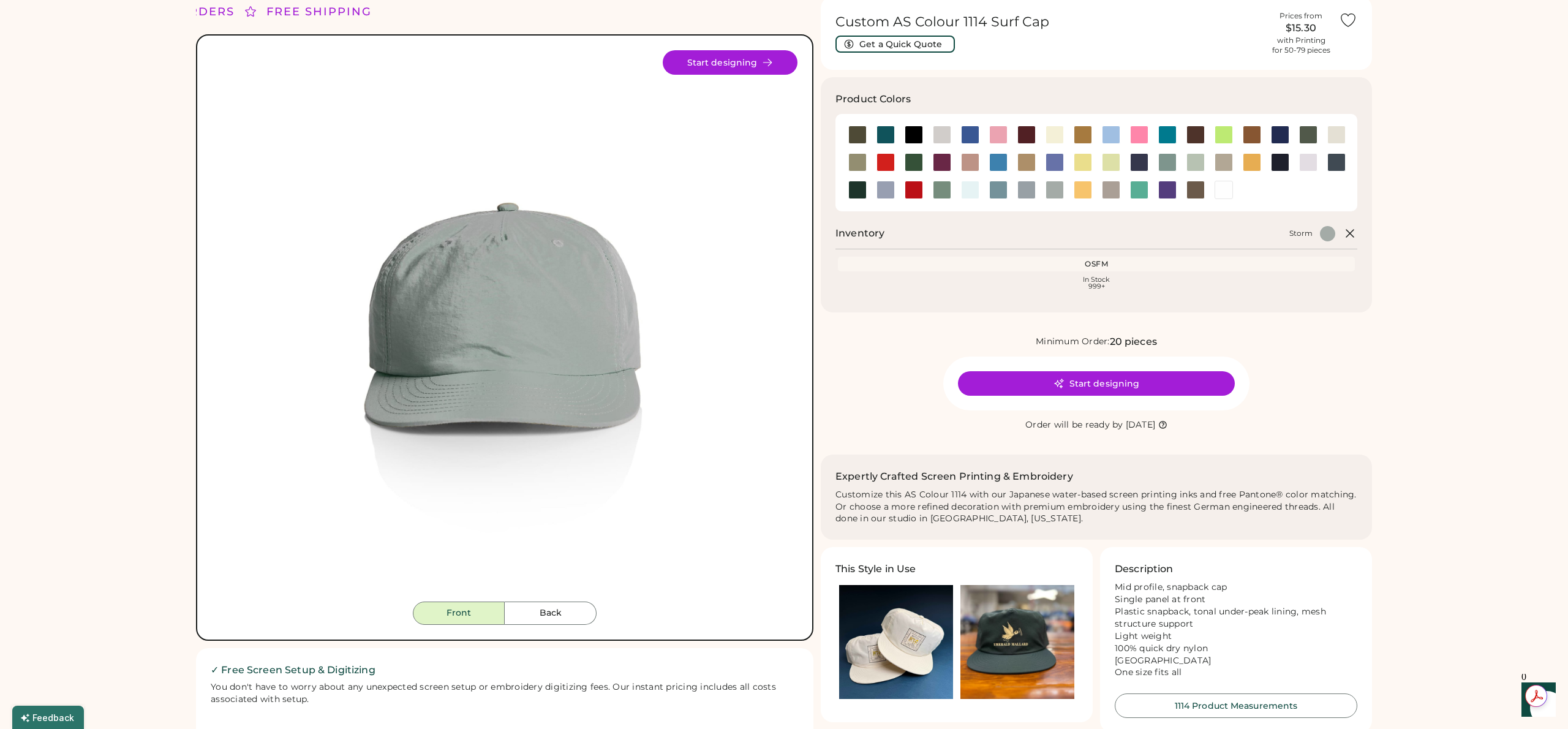
click at [345, 374] on img at bounding box center [505, 326] width 551 height 551
click at [1104, 191] on div at bounding box center [1111, 190] width 19 height 19
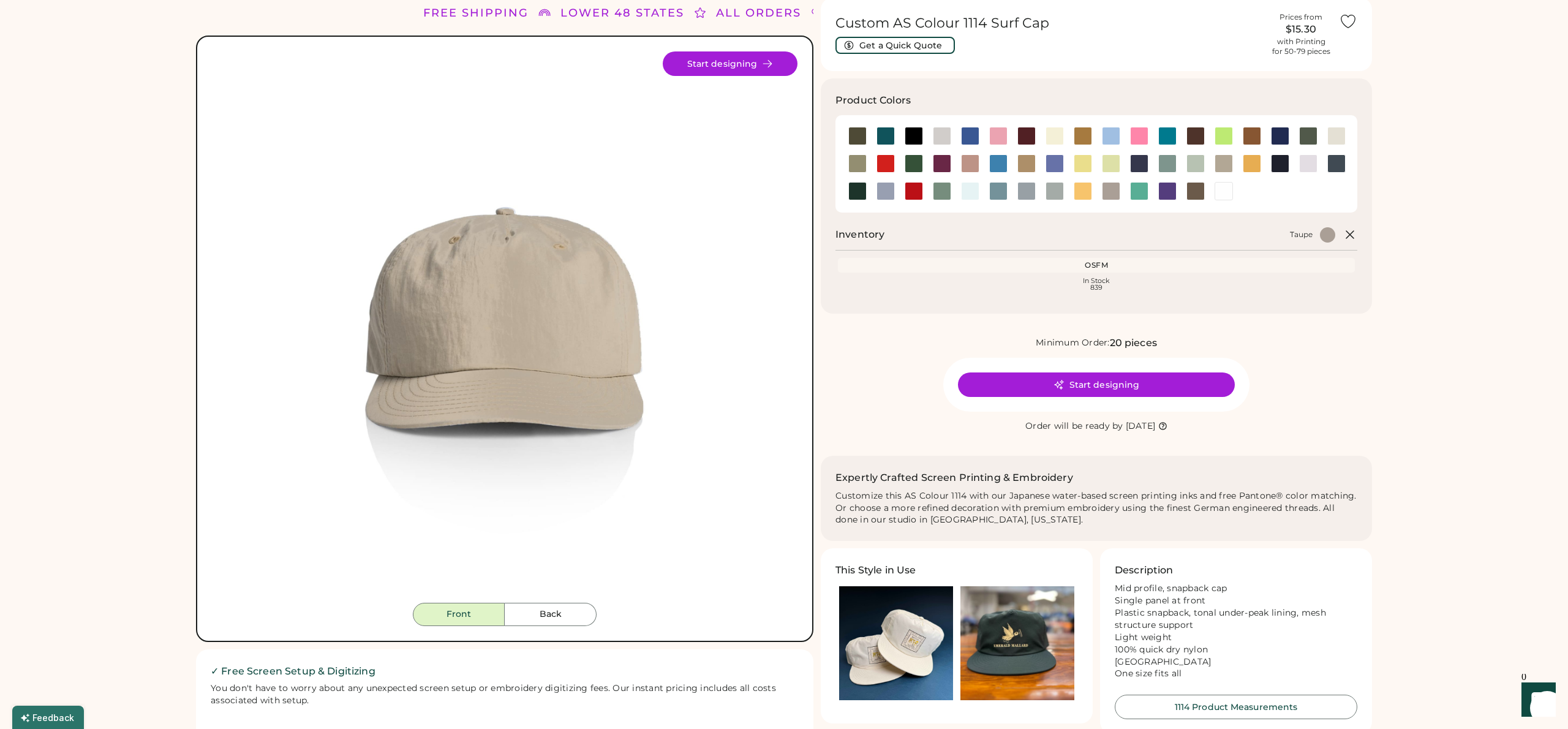
scroll to position [51, 0]
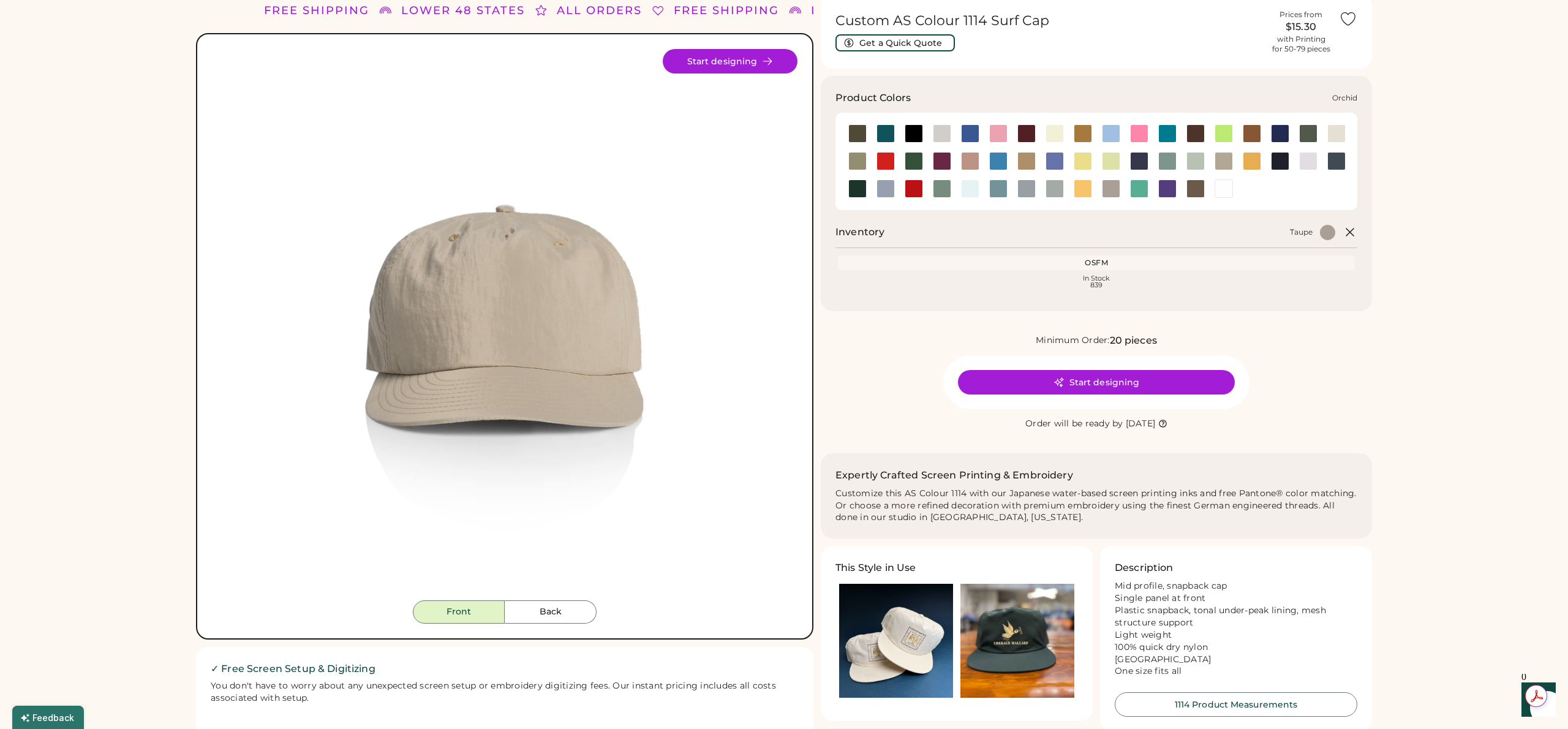
click at [1310, 161] on div at bounding box center [1309, 162] width 19 height 19
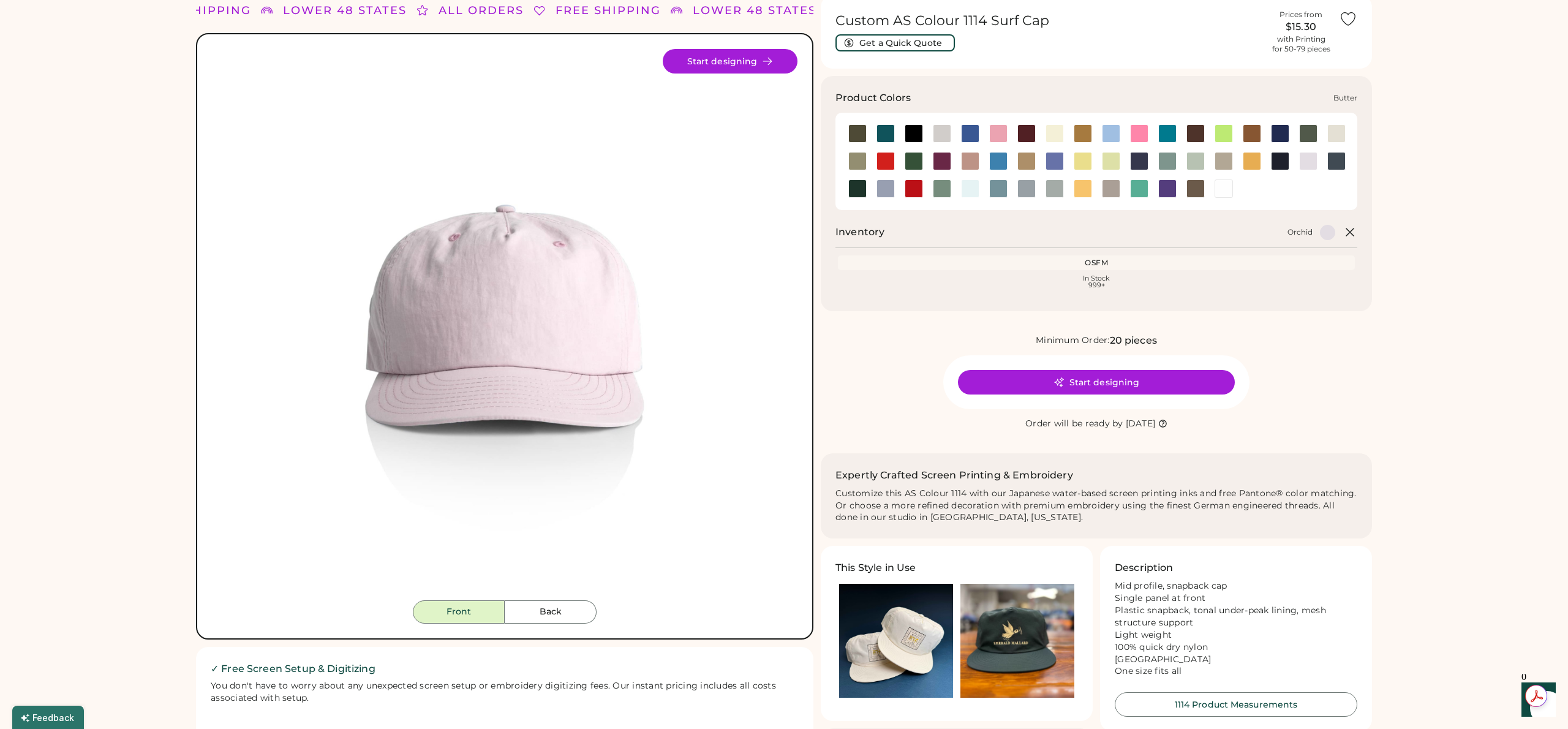
click at [1054, 137] on div at bounding box center [1055, 134] width 19 height 19
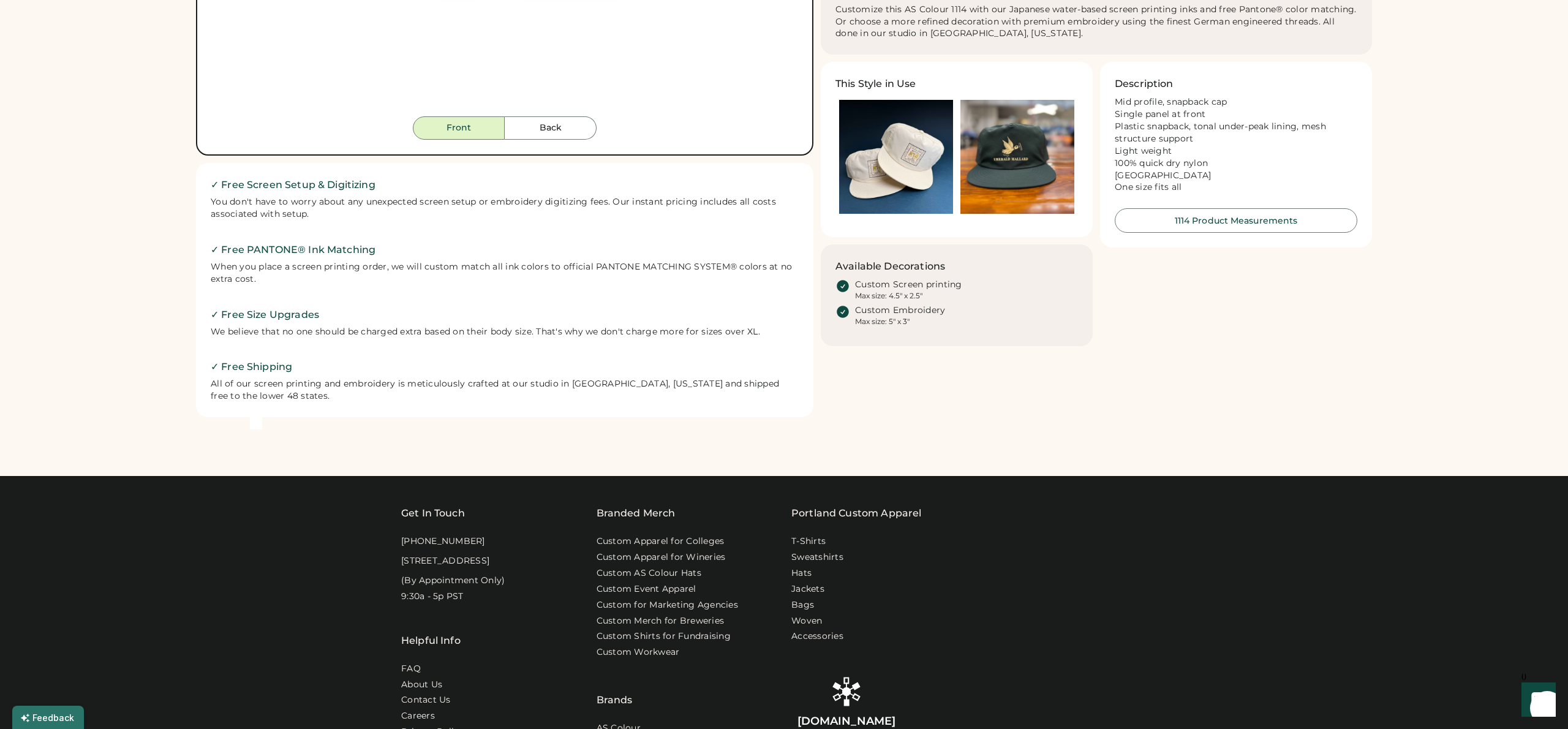
scroll to position [733, 0]
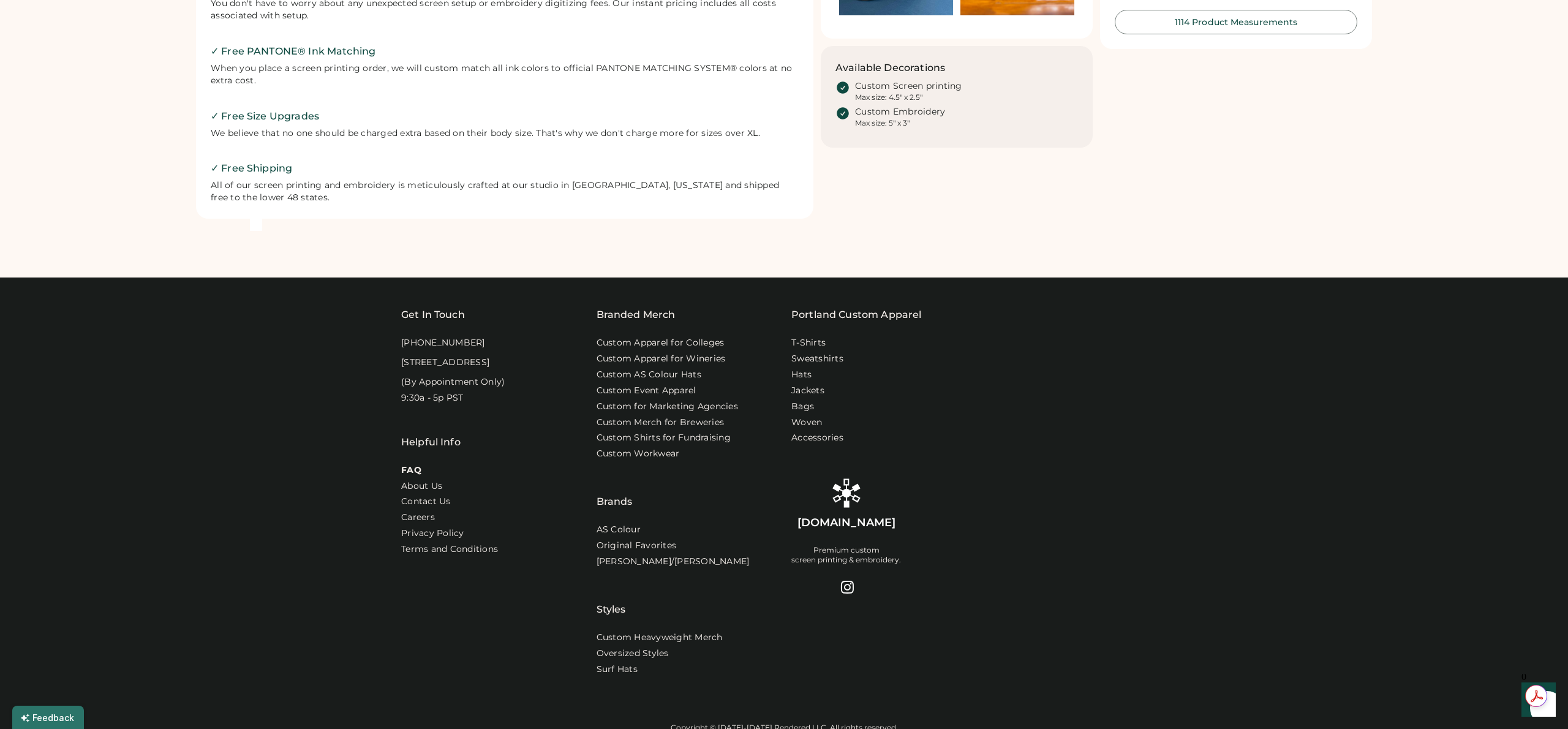
click at [414, 476] on link "FAQ" at bounding box center [411, 470] width 20 height 12
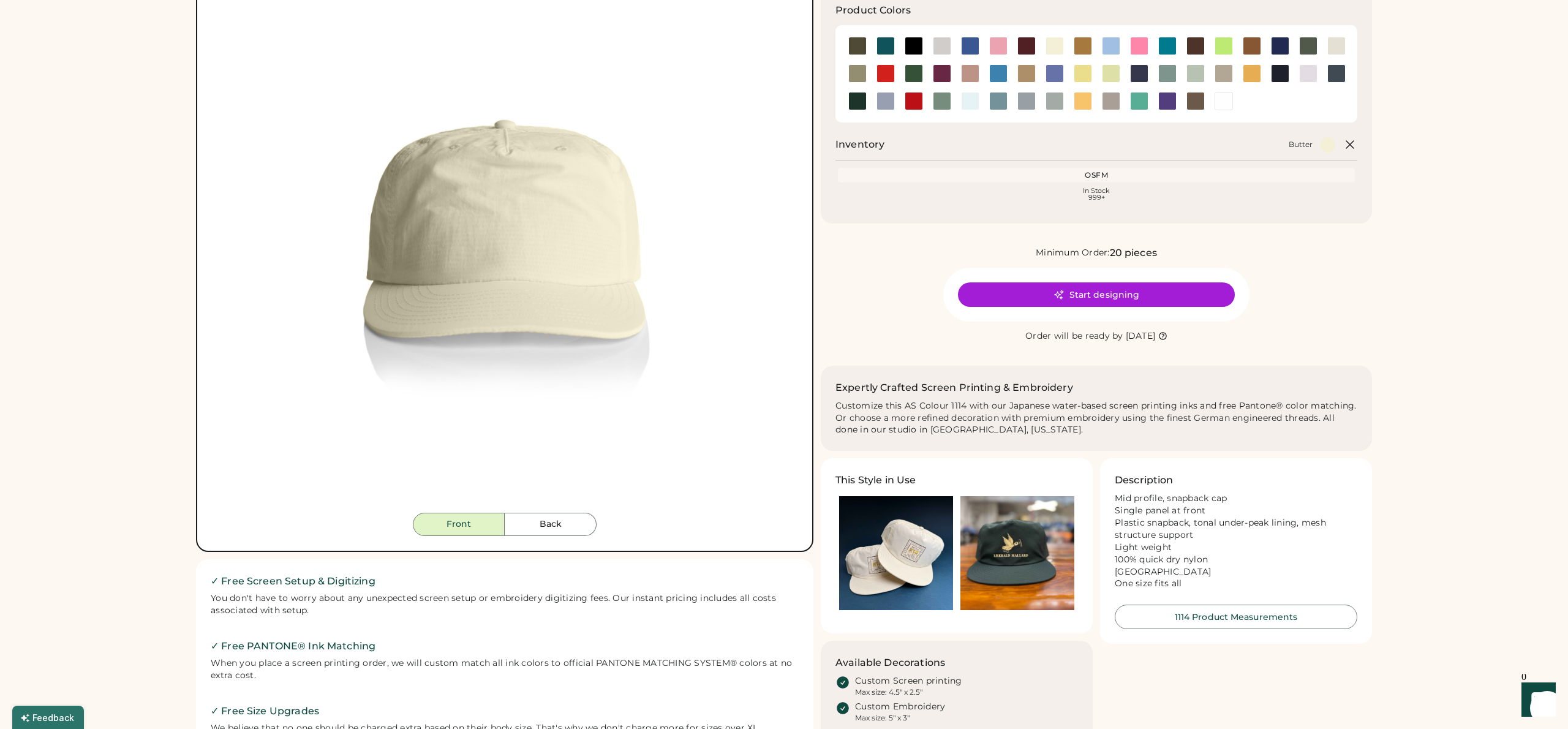
scroll to position [139, 0]
click at [1061, 97] on div at bounding box center [1055, 100] width 19 height 19
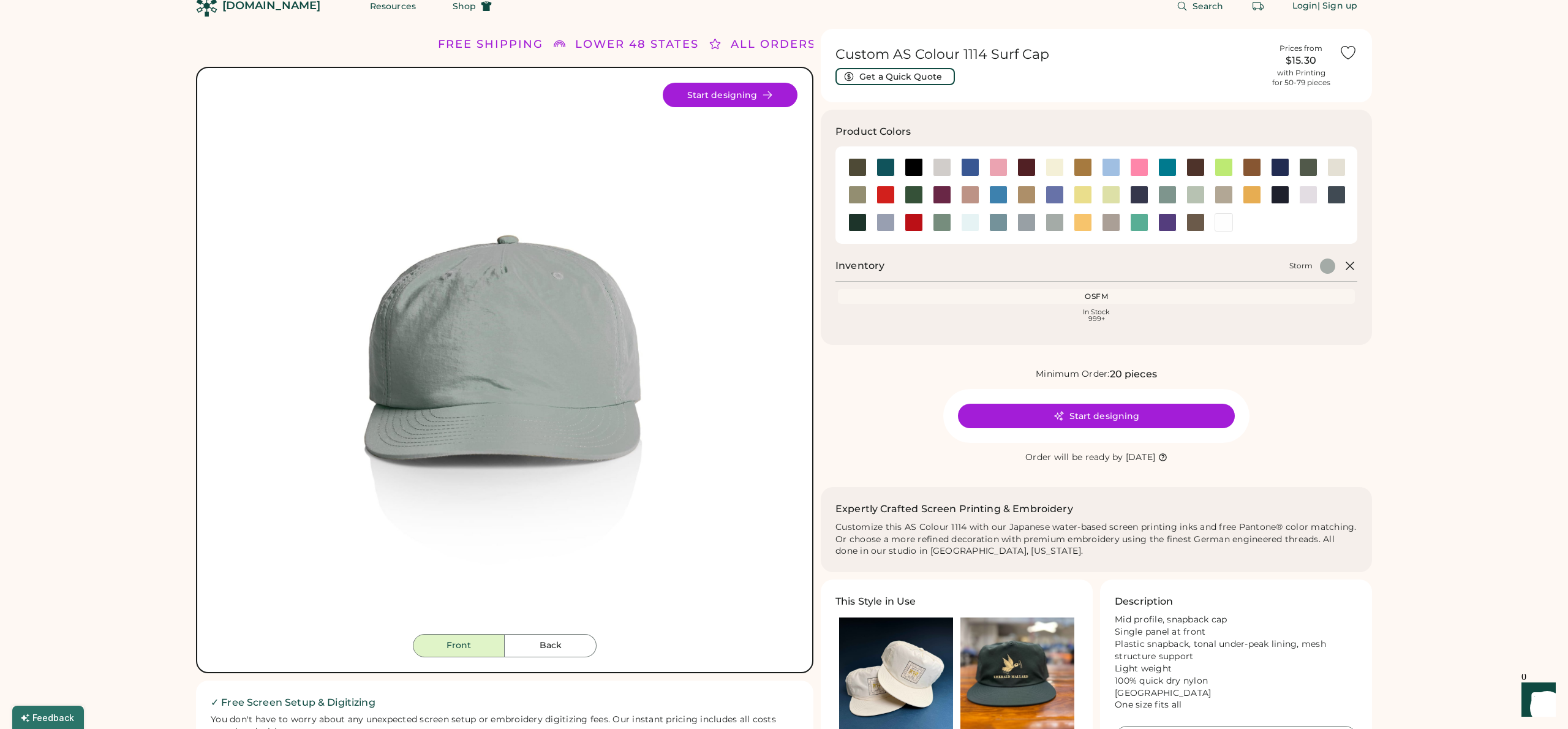
scroll to position [21, 0]
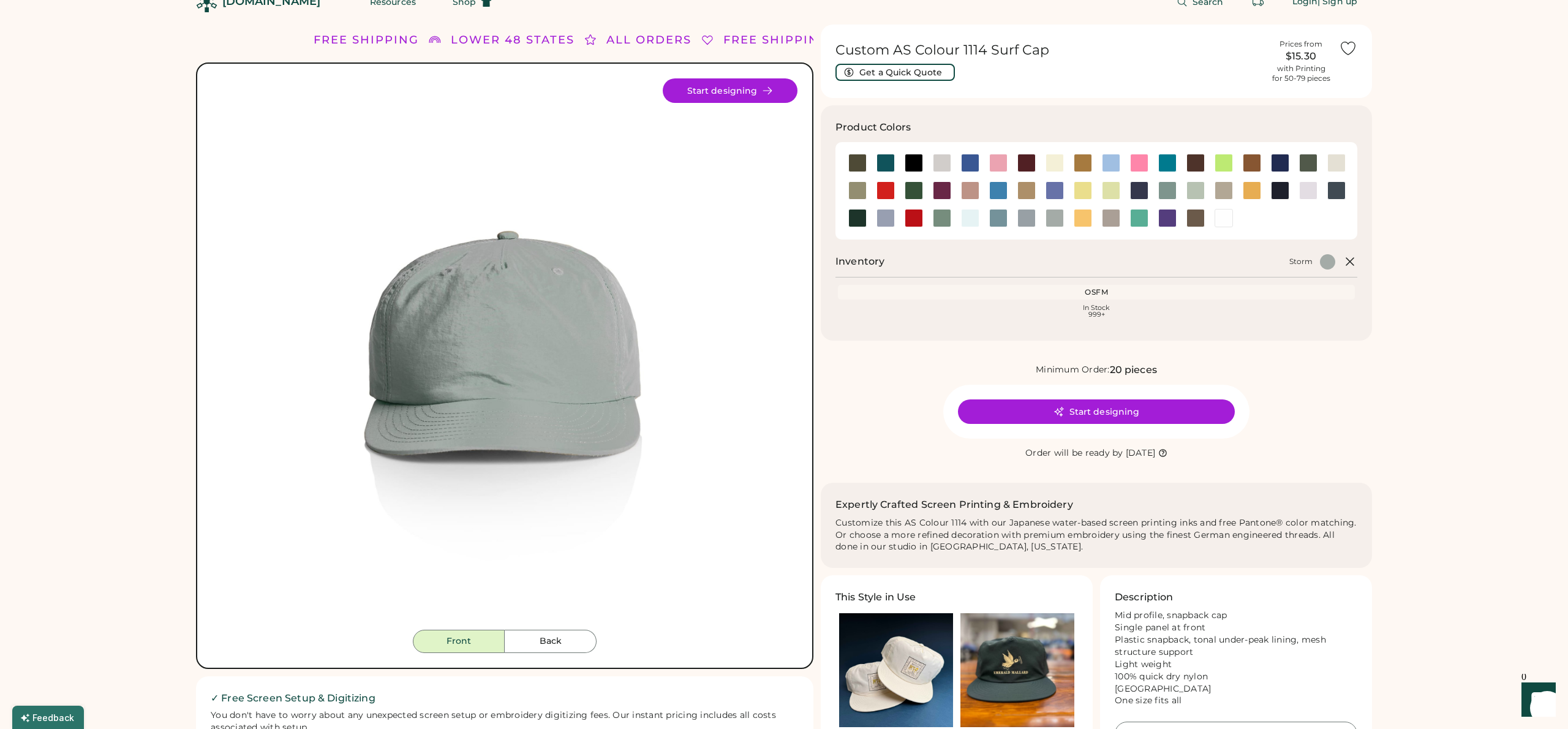
click at [675, 331] on img at bounding box center [505, 354] width 551 height 551
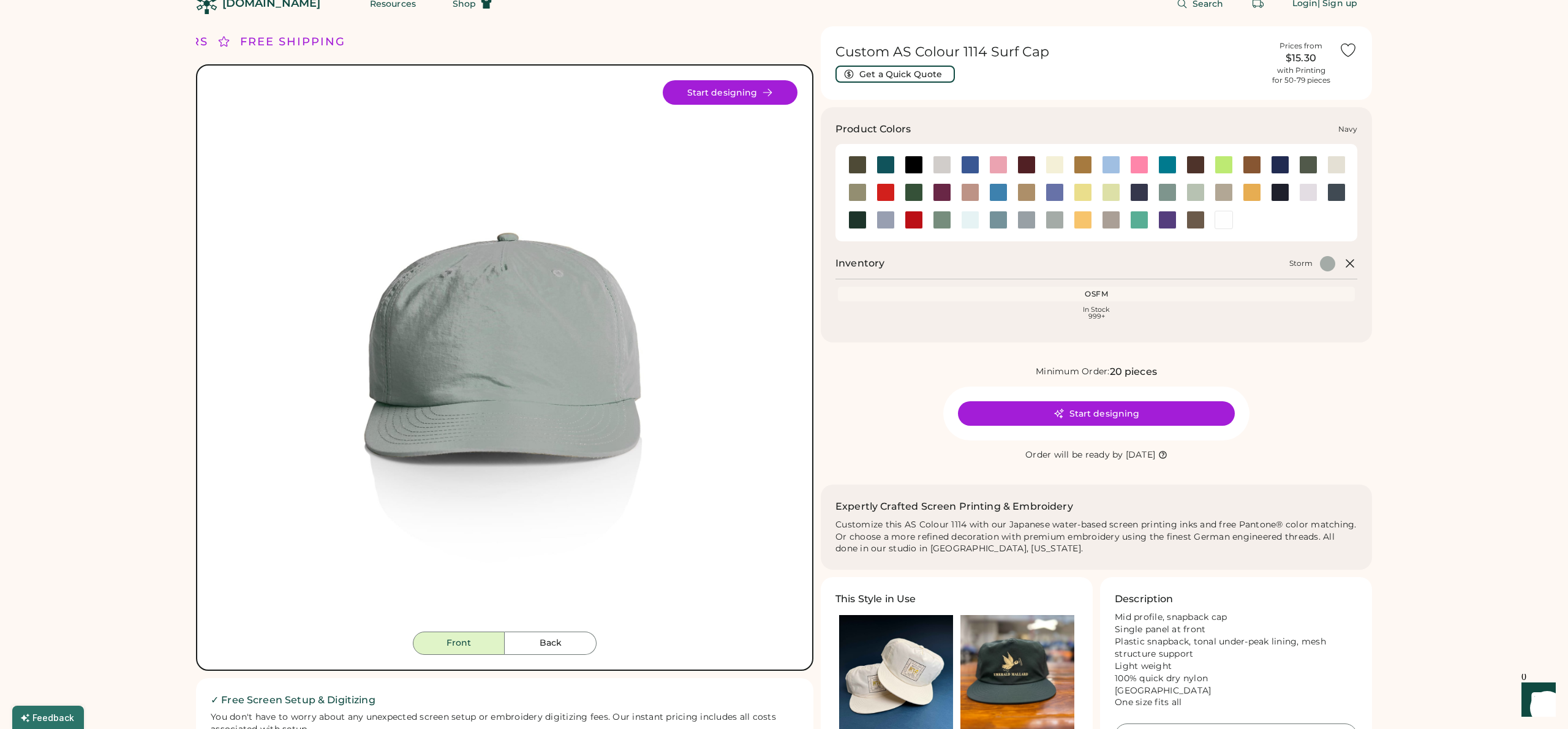
scroll to position [23, 0]
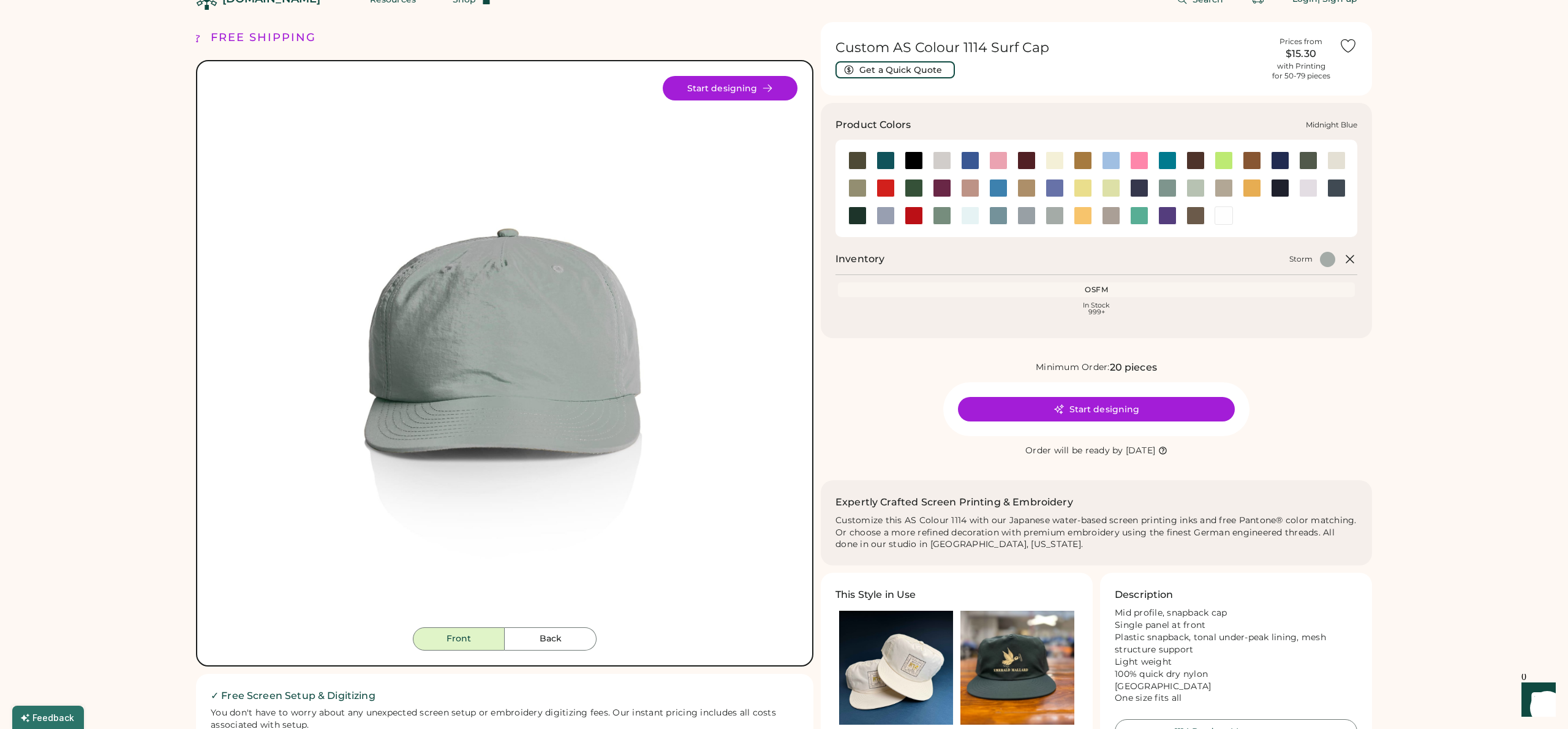
click at [1140, 193] on div at bounding box center [1139, 188] width 19 height 19
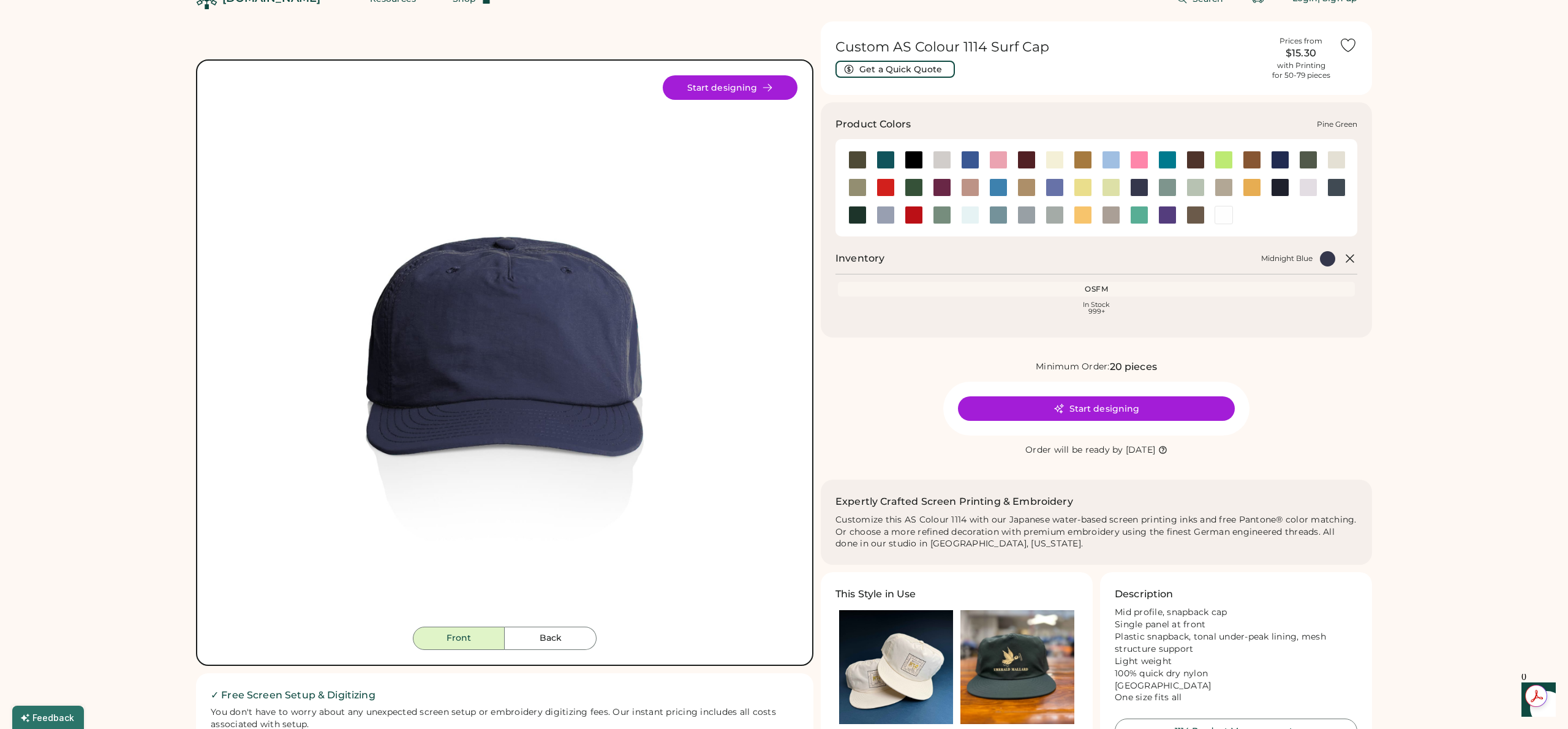
click at [860, 219] on div at bounding box center [858, 215] width 19 height 19
